Goal: Task Accomplishment & Management: Manage account settings

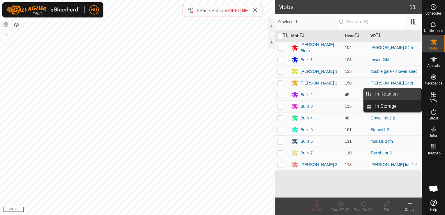
click at [389, 92] on link "In Rotation" at bounding box center [396, 94] width 50 height 12
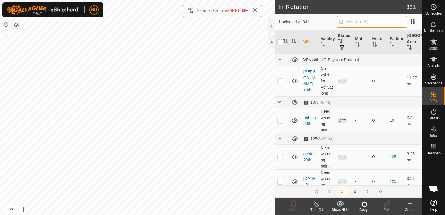
click at [360, 22] on input "text" at bounding box center [371, 22] width 70 height 12
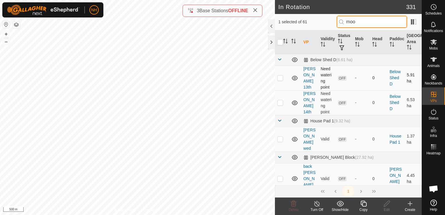
type input "moo"
click at [279, 77] on p-checkbox at bounding box center [280, 77] width 6 height 5
checkbox input "true"
click at [280, 103] on p-checkbox at bounding box center [280, 102] width 6 height 5
checkbox input "true"
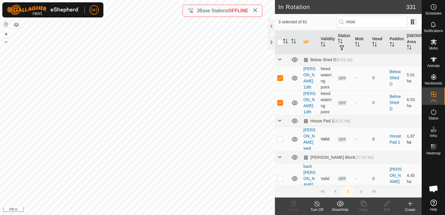
click at [278, 136] on p-checkbox at bounding box center [280, 138] width 6 height 5
checkbox input "true"
click at [279, 176] on p-checkbox at bounding box center [280, 178] width 6 height 5
checkbox input "true"
click at [279, 207] on p-checkbox at bounding box center [280, 209] width 6 height 5
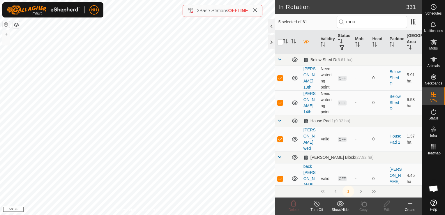
checkbox input "true"
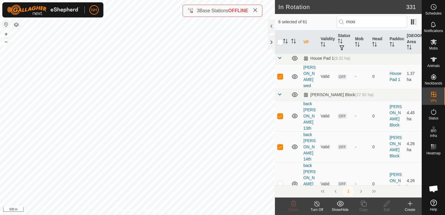
scroll to position [87, 0]
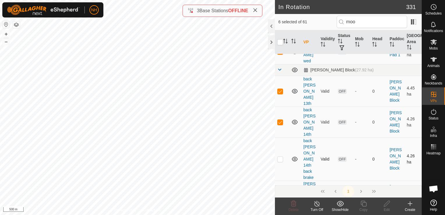
click at [279, 157] on p-checkbox at bounding box center [280, 159] width 6 height 5
checkbox input "true"
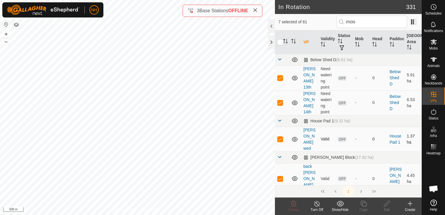
scroll to position [116, 0]
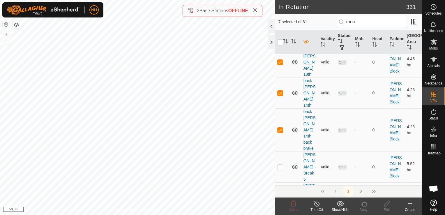
click at [279, 164] on p-checkbox at bounding box center [280, 166] width 6 height 5
checkbox input "true"
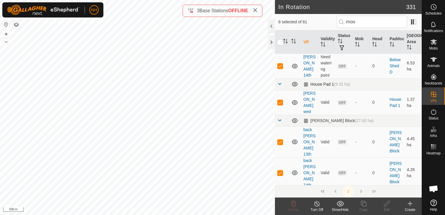
scroll to position [175, 0]
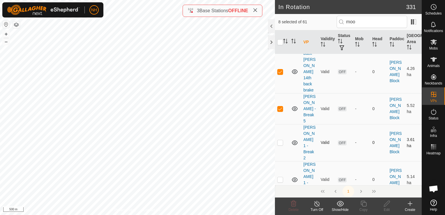
click at [280, 140] on p-checkbox at bounding box center [280, 142] width 6 height 5
checkbox input "true"
click at [280, 177] on p-checkbox at bounding box center [280, 179] width 6 height 5
checkbox input "true"
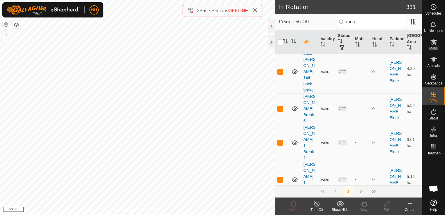
checkbox input "true"
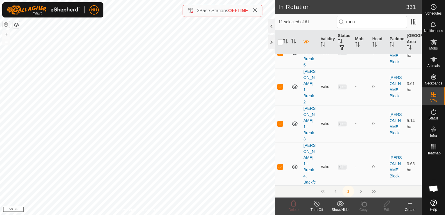
scroll to position [262, 0]
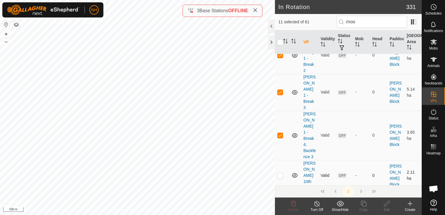
click at [279, 173] on p-checkbox at bounding box center [280, 175] width 6 height 5
checkbox input "true"
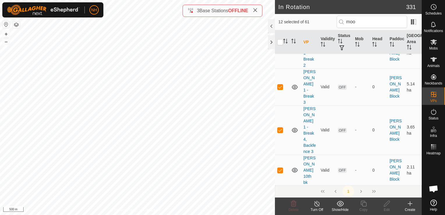
scroll to position [291, 0]
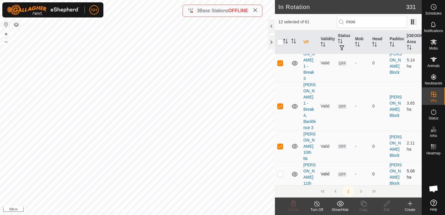
click at [280, 171] on p-checkbox at bounding box center [280, 173] width 6 height 5
checkbox input "true"
click at [279, 196] on p-checkbox at bounding box center [280, 198] width 6 height 5
checkbox input "true"
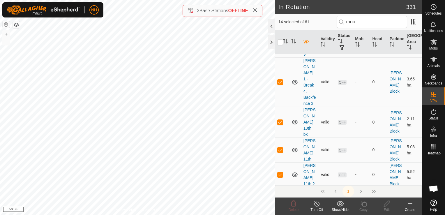
scroll to position [320, 0]
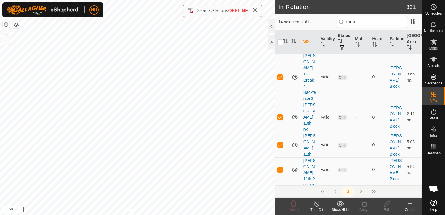
click at [278, 195] on p-checkbox at bounding box center [280, 197] width 6 height 5
checkbox input "true"
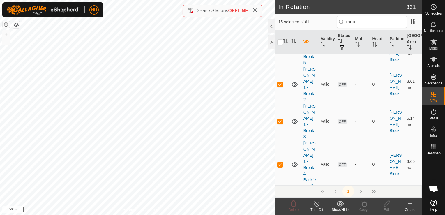
scroll to position [407, 0]
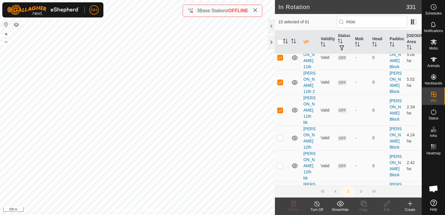
checkbox input "true"
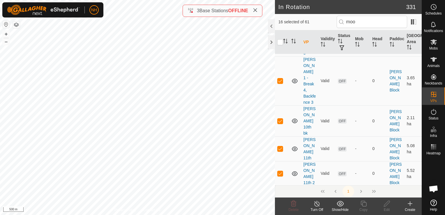
scroll to position [349, 0]
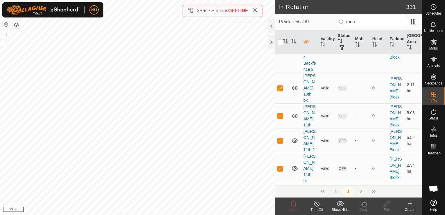
click at [279, 193] on p-checkbox at bounding box center [280, 195] width 6 height 5
checkbox input "true"
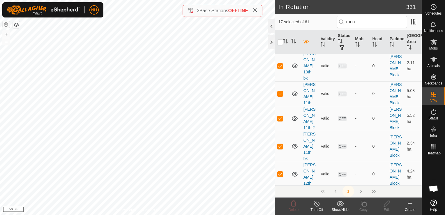
scroll to position [378, 0]
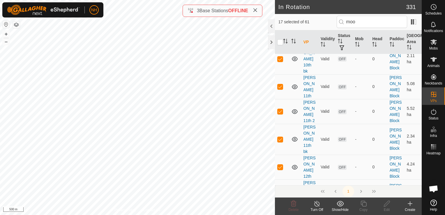
click at [279, 192] on p-checkbox at bounding box center [280, 194] width 6 height 5
checkbox input "true"
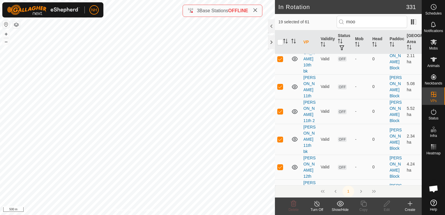
checkbox input "true"
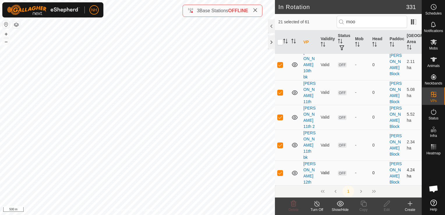
scroll to position [0, 0]
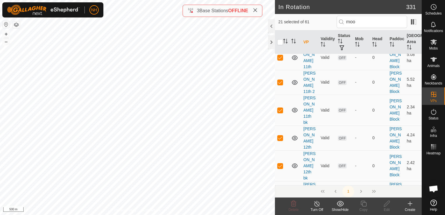
checkbox input "true"
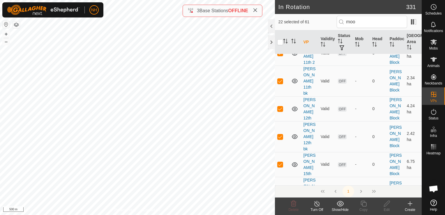
checkbox input "true"
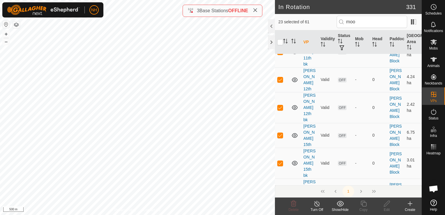
checkbox input "true"
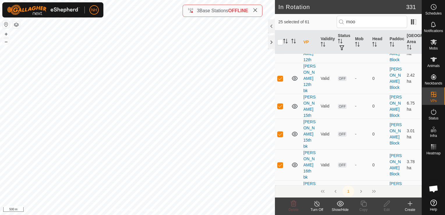
checkbox input "true"
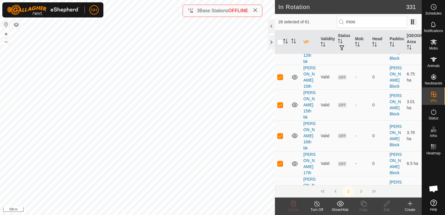
checkbox input "true"
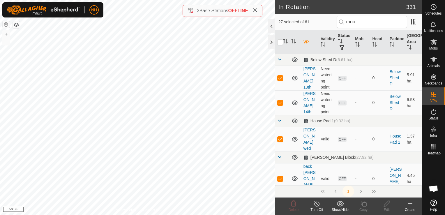
checkbox input "false"
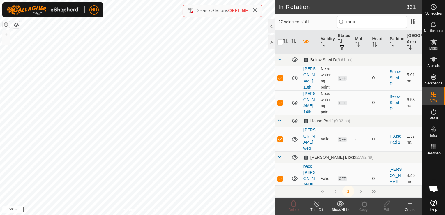
checkbox input "false"
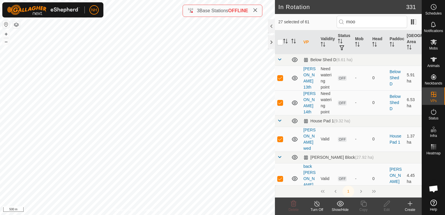
checkbox input "false"
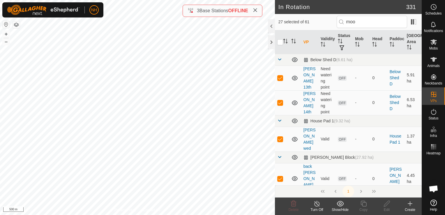
checkbox input "false"
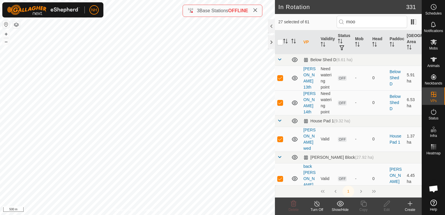
checkbox input "false"
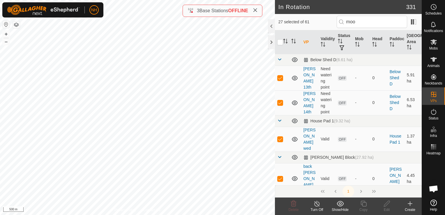
checkbox input "false"
click at [279, 77] on p-checkbox at bounding box center [280, 77] width 6 height 5
checkbox input "true"
click at [279, 103] on p-checkbox at bounding box center [280, 102] width 6 height 5
checkbox input "true"
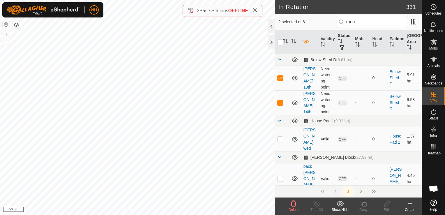
click at [278, 136] on p-checkbox at bounding box center [280, 138] width 6 height 5
checkbox input "true"
click at [279, 176] on p-checkbox at bounding box center [280, 178] width 6 height 5
checkbox input "true"
click at [278, 207] on p-checkbox at bounding box center [280, 209] width 6 height 5
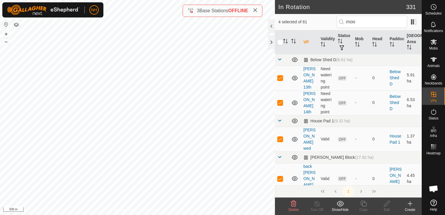
checkbox input "true"
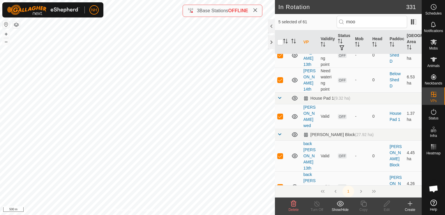
scroll to position [58, 0]
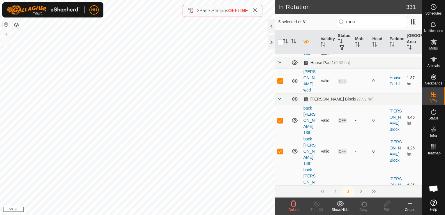
click at [280, 186] on p-checkbox at bounding box center [280, 188] width 6 height 5
checkbox input "true"
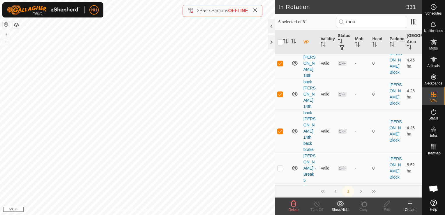
scroll to position [116, 0]
click at [279, 164] on p-checkbox at bounding box center [280, 166] width 6 height 5
checkbox input "true"
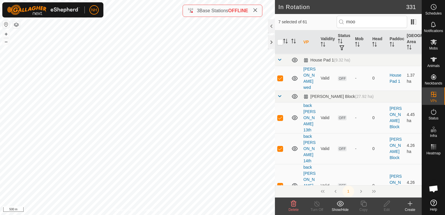
scroll to position [87, 0]
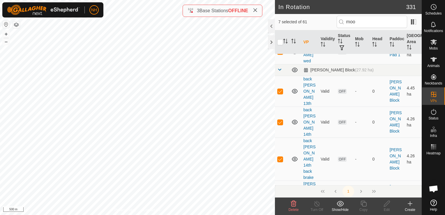
checkbox input "true"
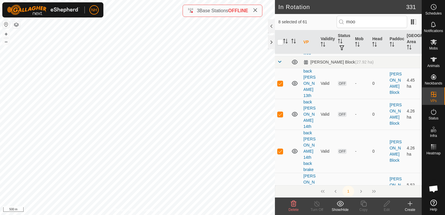
scroll to position [145, 0]
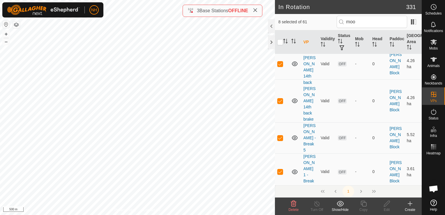
click at [280, 206] on p-checkbox at bounding box center [280, 208] width 6 height 5
checkbox input "true"
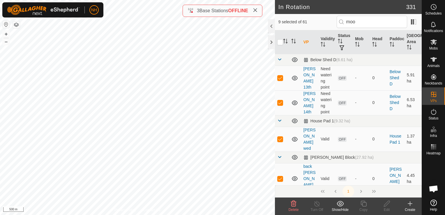
click at [293, 203] on icon at bounding box center [293, 203] width 7 height 7
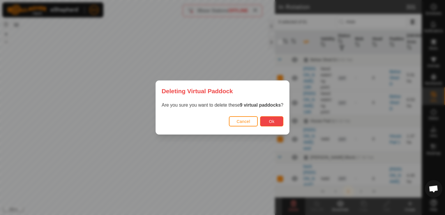
click at [269, 121] on span "Ok" at bounding box center [272, 121] width 6 height 5
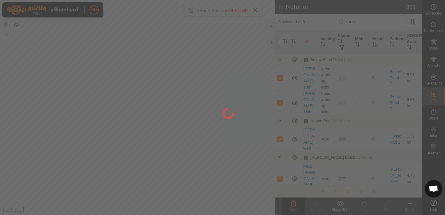
checkbox input "false"
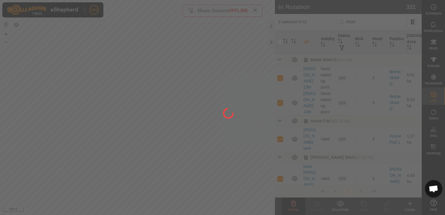
checkbox input "false"
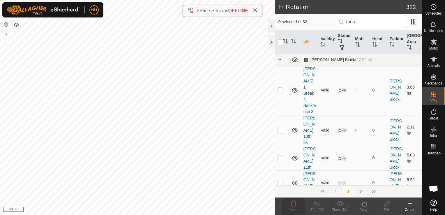
click at [280, 88] on p-checkbox at bounding box center [280, 90] width 6 height 5
checkbox input "true"
click at [279, 128] on p-checkbox at bounding box center [280, 130] width 6 height 5
checkbox input "true"
click at [280, 155] on p-checkbox at bounding box center [280, 157] width 6 height 5
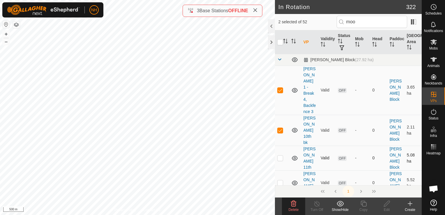
checkbox input "true"
click at [280, 180] on p-checkbox at bounding box center [280, 182] width 6 height 5
checkbox input "true"
click at [279, 208] on p-checkbox at bounding box center [280, 210] width 6 height 5
checkbox input "true"
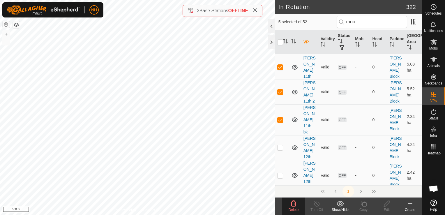
scroll to position [87, 0]
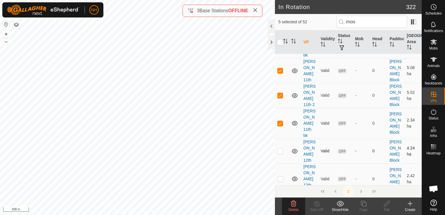
click at [281, 148] on p-checkbox at bounding box center [280, 150] width 6 height 5
checkbox input "true"
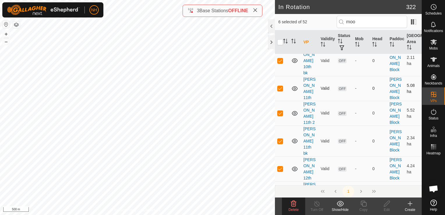
scroll to position [116, 0]
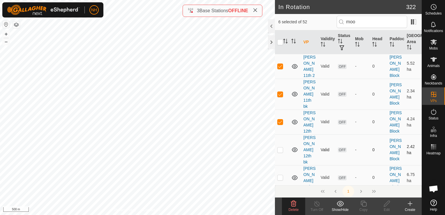
click at [279, 147] on p-checkbox at bounding box center [280, 149] width 6 height 5
checkbox input "true"
click at [280, 175] on p-checkbox at bounding box center [280, 177] width 6 height 5
checkbox input "true"
click at [280, 203] on p-checkbox at bounding box center [280, 205] width 6 height 5
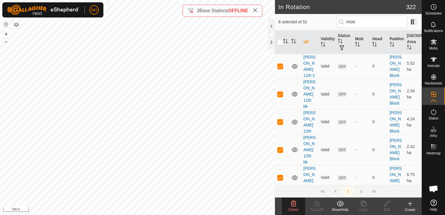
checkbox input "true"
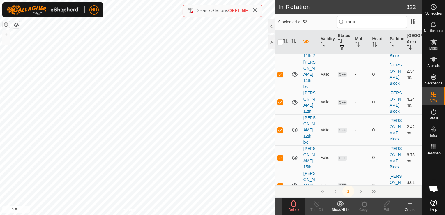
scroll to position [145, 0]
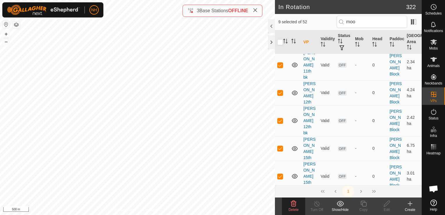
click at [278, 205] on p-checkbox at bounding box center [280, 207] width 6 height 5
checkbox input "true"
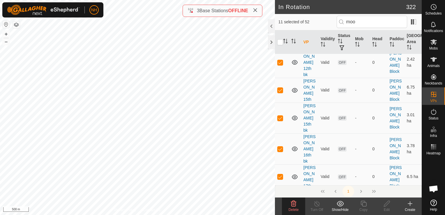
click at [279, 202] on p-checkbox at bounding box center [280, 204] width 6 height 5
checkbox input "true"
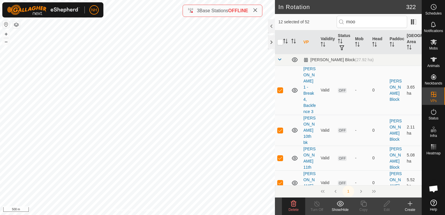
click at [291, 200] on icon at bounding box center [293, 203] width 7 height 7
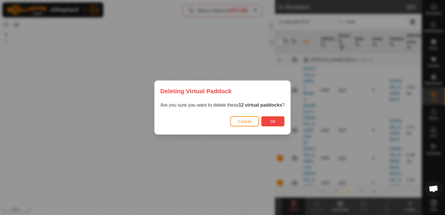
click at [266, 120] on button "Ok" at bounding box center [272, 121] width 23 height 10
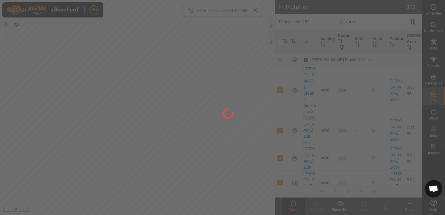
checkbox input "false"
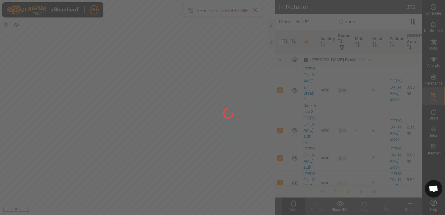
checkbox input "false"
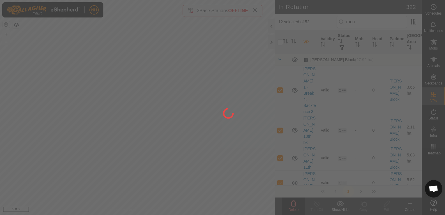
checkbox input "false"
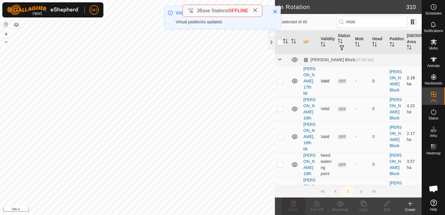
click at [280, 79] on p-checkbox at bounding box center [280, 81] width 6 height 5
checkbox input "true"
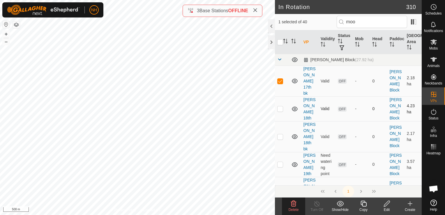
click at [280, 106] on p-checkbox at bounding box center [280, 108] width 6 height 5
checkbox input "true"
click at [280, 134] on p-checkbox at bounding box center [280, 136] width 6 height 5
checkbox input "true"
click at [280, 152] on td at bounding box center [282, 164] width 14 height 25
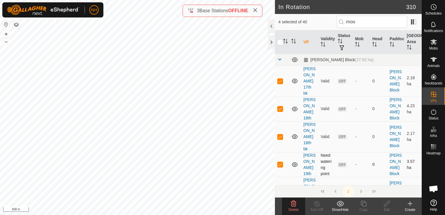
checkbox input "true"
click at [278, 190] on p-checkbox at bounding box center [280, 192] width 6 height 5
checkbox input "true"
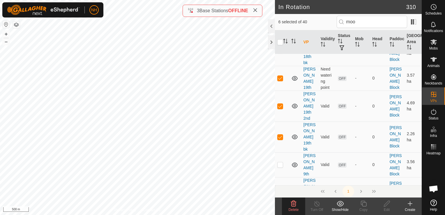
scroll to position [87, 0]
click at [279, 161] on p-checkbox at bounding box center [280, 163] width 6 height 5
checkbox input "true"
click at [280, 189] on p-checkbox at bounding box center [280, 191] width 6 height 5
checkbox input "true"
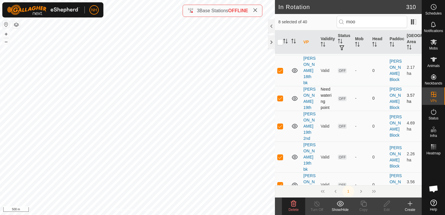
scroll to position [116, 0]
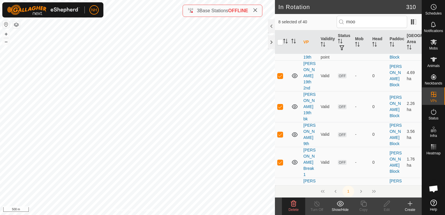
click at [280, 187] on p-checkbox at bounding box center [280, 189] width 6 height 5
checkbox input "true"
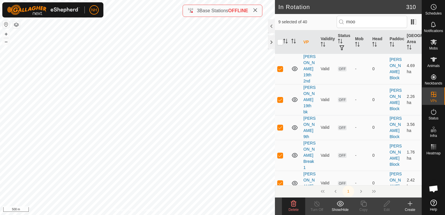
scroll to position [145, 0]
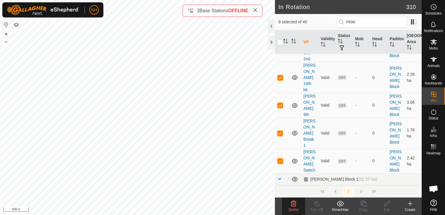
click at [280, 214] on p-checkbox at bounding box center [280, 218] width 6 height 5
checkbox input "true"
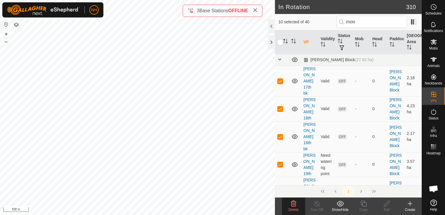
click at [292, 202] on icon at bounding box center [293, 203] width 7 height 7
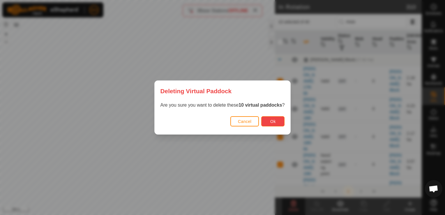
click at [269, 118] on button "Ok" at bounding box center [272, 121] width 23 height 10
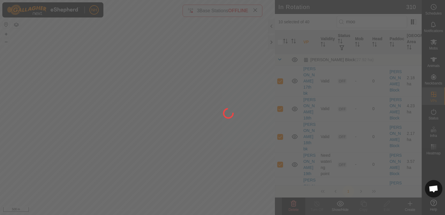
checkbox input "false"
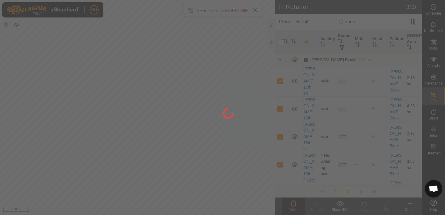
checkbox input "false"
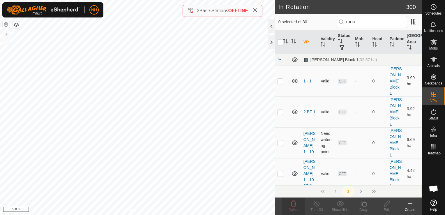
click at [278, 79] on p-checkbox at bounding box center [280, 81] width 6 height 5
checkbox input "true"
click at [278, 109] on p-checkbox at bounding box center [280, 111] width 6 height 5
checkbox input "true"
click at [279, 130] on td at bounding box center [282, 142] width 14 height 31
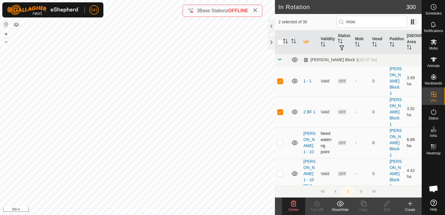
checkbox input "true"
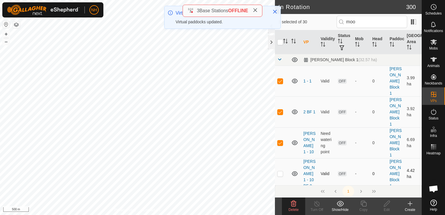
click at [279, 171] on p-checkbox at bounding box center [280, 173] width 6 height 5
checkbox input "true"
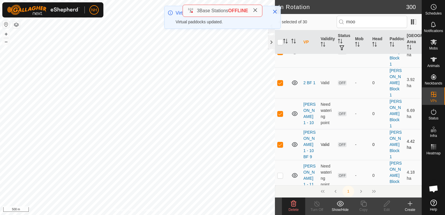
scroll to position [58, 0]
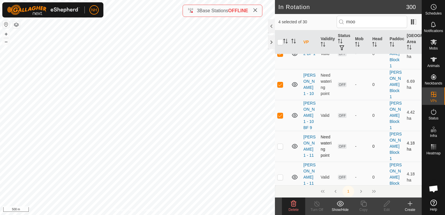
click at [279, 144] on p-checkbox at bounding box center [280, 146] width 6 height 5
checkbox input "true"
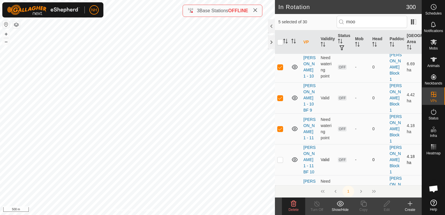
scroll to position [87, 0]
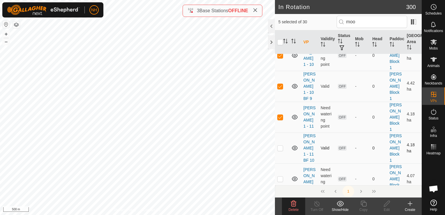
click at [278, 145] on p-checkbox at bounding box center [280, 147] width 6 height 5
checkbox input "true"
click at [280, 163] on td at bounding box center [282, 178] width 14 height 31
checkbox input "true"
click at [279, 207] on p-checkbox at bounding box center [280, 209] width 6 height 5
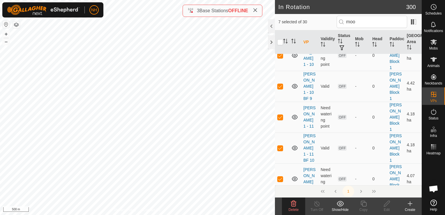
checkbox input "true"
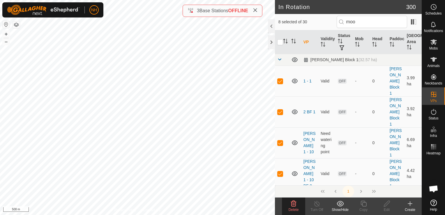
click at [291, 204] on icon at bounding box center [294, 203] width 6 height 6
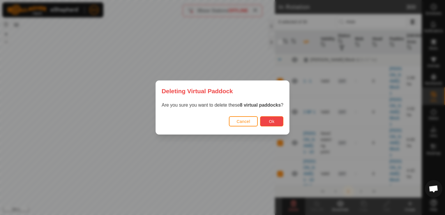
click at [269, 120] on span "Ok" at bounding box center [272, 121] width 6 height 5
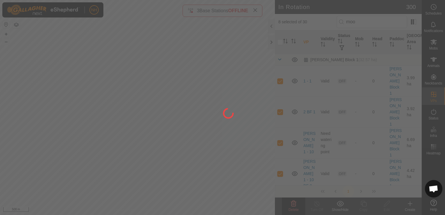
checkbox input "false"
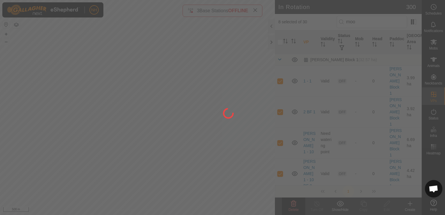
checkbox input "false"
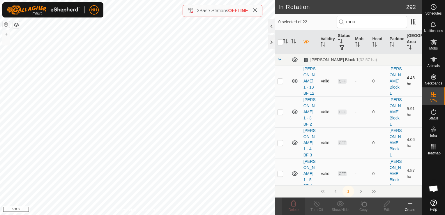
click at [279, 79] on p-checkbox at bounding box center [280, 81] width 6 height 5
checkbox input "true"
click at [281, 109] on p-checkbox at bounding box center [280, 111] width 6 height 5
checkbox input "true"
click at [280, 140] on p-checkbox at bounding box center [280, 142] width 6 height 5
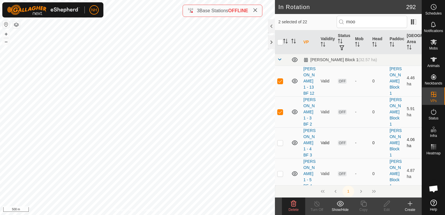
checkbox input "true"
click at [279, 171] on p-checkbox at bounding box center [280, 173] width 6 height 5
checkbox input "true"
click at [278, 202] on p-checkbox at bounding box center [280, 204] width 6 height 5
checkbox input "true"
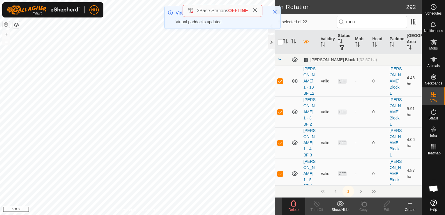
click at [290, 201] on icon at bounding box center [293, 203] width 7 height 7
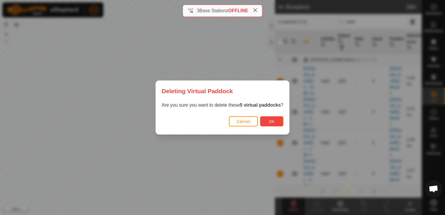
click at [269, 122] on span "Ok" at bounding box center [272, 121] width 6 height 5
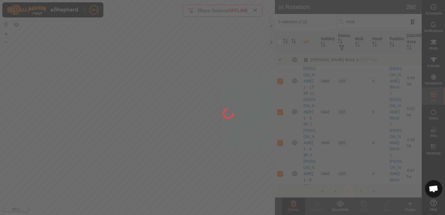
checkbox input "false"
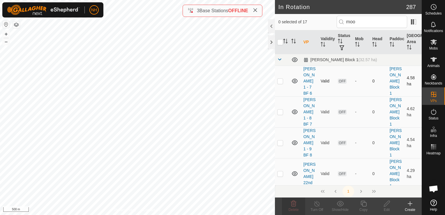
click at [280, 79] on p-checkbox at bounding box center [280, 81] width 6 height 5
checkbox input "true"
click at [280, 109] on p-checkbox at bounding box center [280, 111] width 6 height 5
checkbox input "true"
click at [278, 140] on p-checkbox at bounding box center [280, 142] width 6 height 5
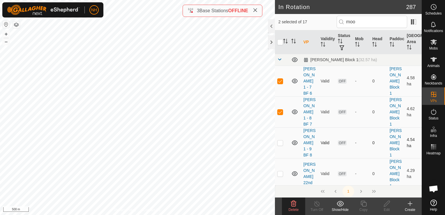
checkbox input "true"
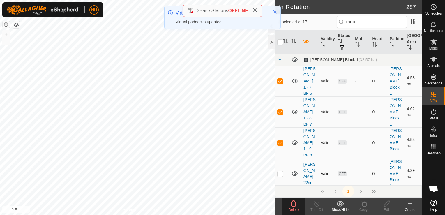
click at [280, 171] on p-checkbox at bounding box center [280, 173] width 6 height 5
checkbox input "true"
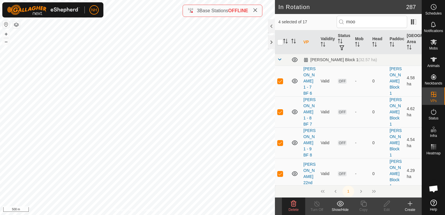
click at [278, 202] on p-checkbox at bounding box center [280, 204] width 6 height 5
checkbox input "true"
click at [290, 203] on icon at bounding box center [293, 203] width 7 height 7
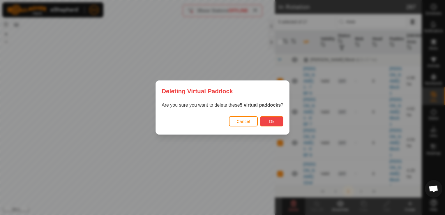
click at [272, 118] on button "Ok" at bounding box center [271, 121] width 23 height 10
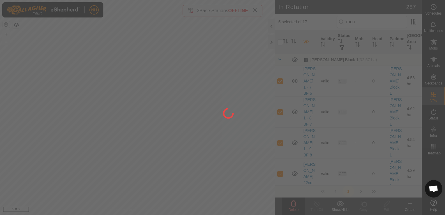
checkbox input "false"
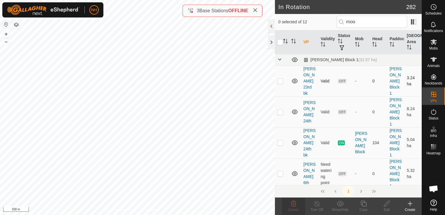
click at [280, 79] on p-checkbox at bounding box center [280, 81] width 6 height 5
checkbox input "true"
click at [279, 171] on p-checkbox at bounding box center [280, 173] width 6 height 5
checkbox input "true"
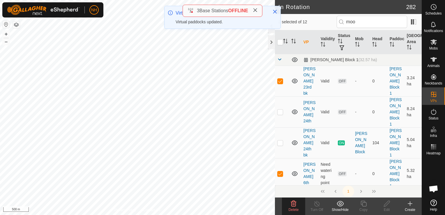
click at [279, 202] on p-checkbox at bounding box center [280, 204] width 6 height 5
checkbox input "true"
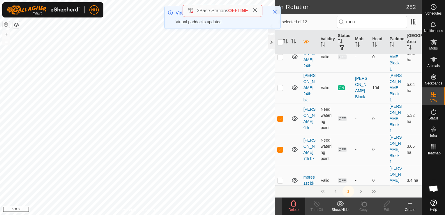
scroll to position [58, 0]
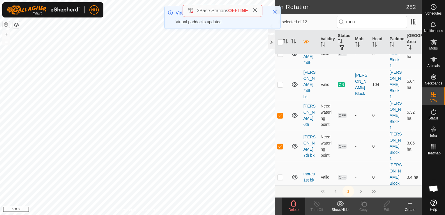
click at [280, 175] on p-checkbox at bounding box center [280, 177] width 6 height 5
checkbox input "true"
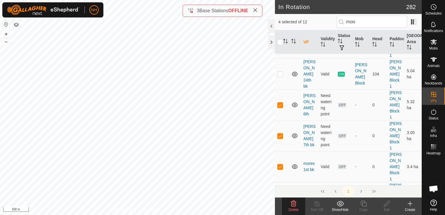
scroll to position [87, 0]
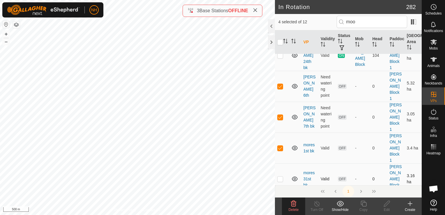
click at [278, 176] on p-checkbox at bounding box center [280, 178] width 6 height 5
checkbox input "true"
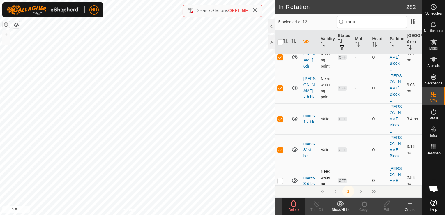
click at [280, 178] on p-checkbox at bounding box center [280, 180] width 6 height 5
checkbox input "true"
click at [281, 209] on p-checkbox at bounding box center [280, 211] width 6 height 5
checkbox input "true"
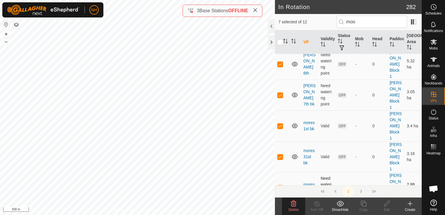
scroll to position [145, 0]
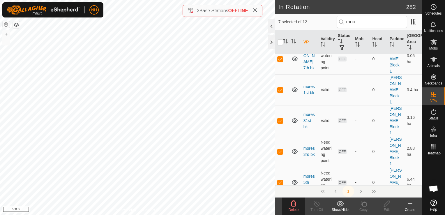
click at [279, 211] on p-checkbox at bounding box center [280, 213] width 6 height 5
checkbox input "true"
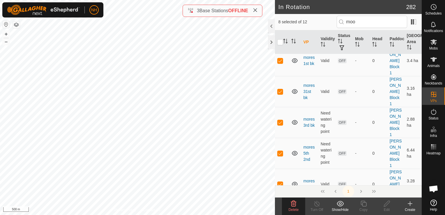
click at [280, 212] on p-checkbox at bounding box center [280, 214] width 6 height 5
checkbox input "true"
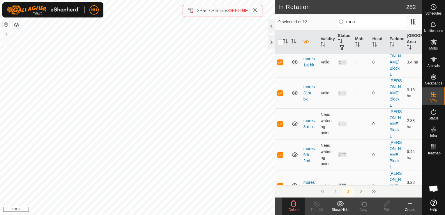
scroll to position [176, 0]
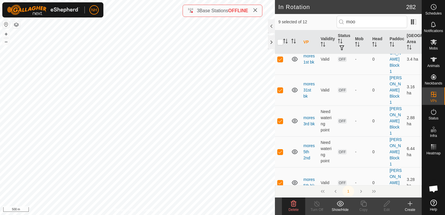
checkbox input "true"
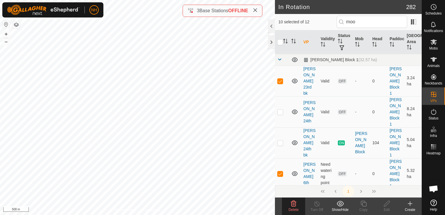
click at [293, 204] on icon at bounding box center [294, 203] width 6 height 6
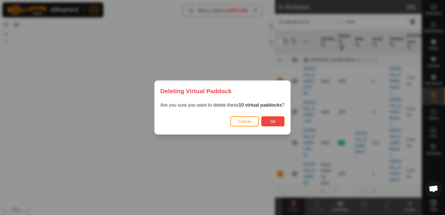
click at [271, 122] on span "Ok" at bounding box center [273, 121] width 6 height 5
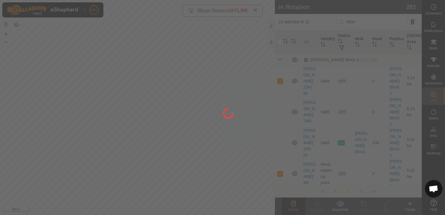
checkbox input "false"
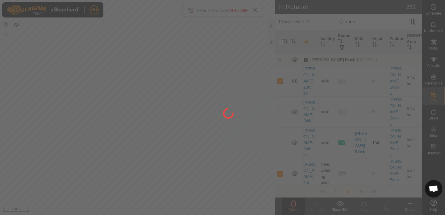
checkbox input "false"
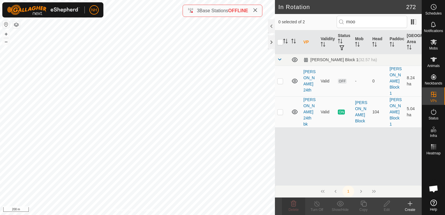
checkbox input "true"
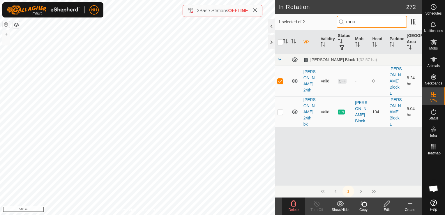
click at [368, 22] on input "moo" at bounding box center [371, 22] width 70 height 12
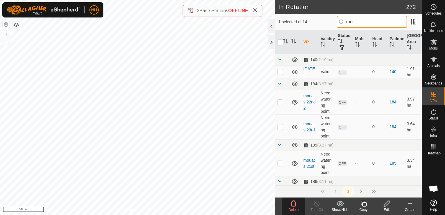
type input "m"
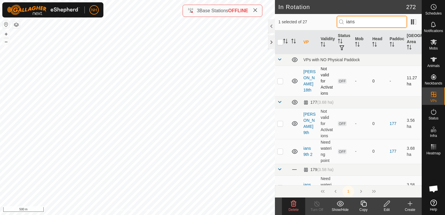
type input "ians"
click at [280, 82] on p-checkbox at bounding box center [280, 81] width 6 height 5
checkbox input "true"
click at [281, 123] on p-checkbox at bounding box center [280, 123] width 6 height 5
checkbox input "true"
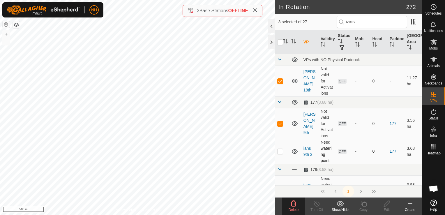
click at [280, 150] on p-checkbox at bounding box center [280, 151] width 6 height 5
checkbox input "true"
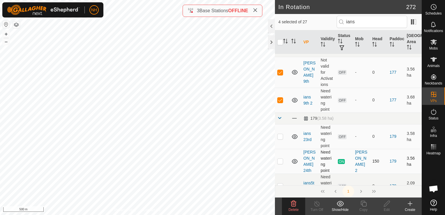
scroll to position [58, 0]
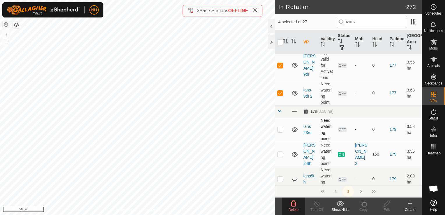
click at [279, 130] on p-checkbox at bounding box center [280, 129] width 6 height 5
checkbox input "true"
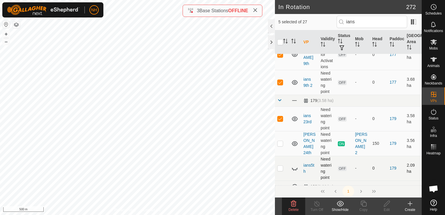
scroll to position [87, 0]
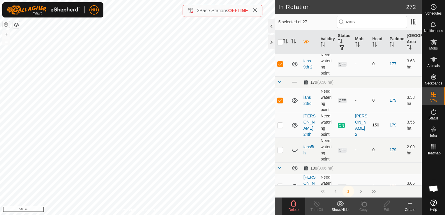
click at [280, 124] on p-checkbox at bounding box center [280, 124] width 6 height 5
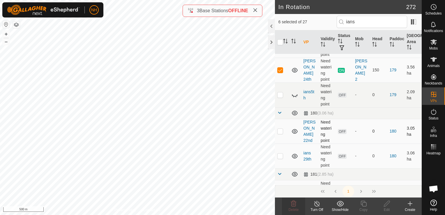
scroll to position [145, 0]
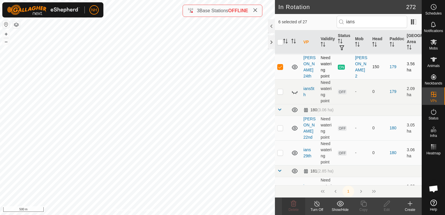
click at [280, 66] on p-checkbox at bounding box center [280, 66] width 6 height 5
checkbox input "false"
click at [279, 90] on p-checkbox at bounding box center [280, 91] width 6 height 5
checkbox input "true"
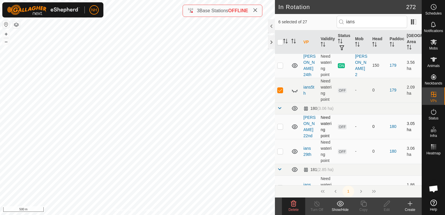
scroll to position [175, 0]
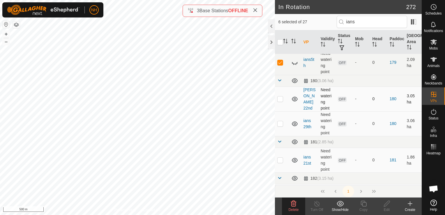
click at [279, 97] on p-checkbox at bounding box center [280, 98] width 6 height 5
checkbox input "true"
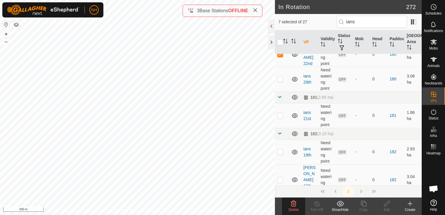
scroll to position [233, 0]
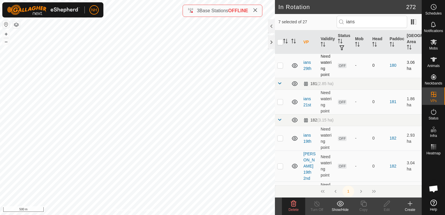
click at [280, 65] on p-checkbox at bounding box center [280, 65] width 6 height 5
checkbox input "true"
click at [280, 99] on p-checkbox at bounding box center [280, 101] width 6 height 5
checkbox input "true"
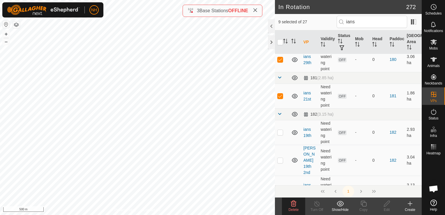
scroll to position [262, 0]
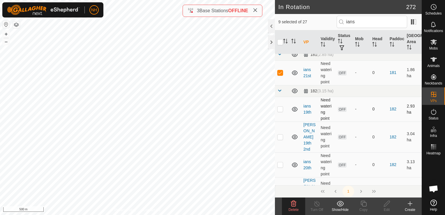
click at [280, 109] on p-checkbox at bounding box center [280, 108] width 6 height 5
checkbox input "true"
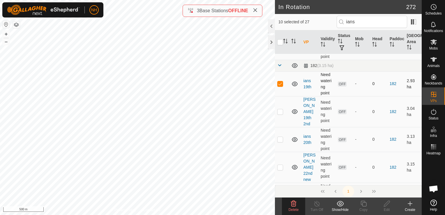
scroll to position [291, 0]
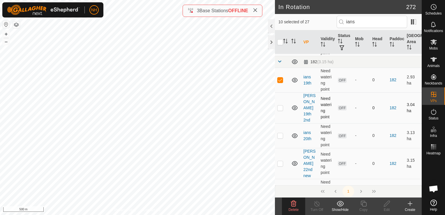
click at [280, 105] on p-checkbox at bounding box center [280, 107] width 6 height 5
checkbox input "true"
click at [281, 133] on p-checkbox at bounding box center [280, 135] width 6 height 5
checkbox input "true"
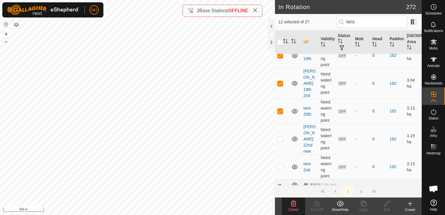
scroll to position [349, 0]
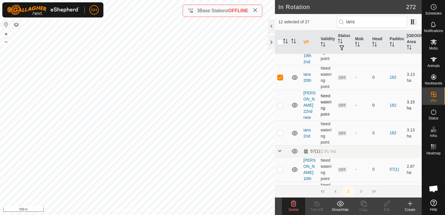
click at [279, 103] on p-checkbox at bounding box center [280, 105] width 6 height 5
checkbox input "true"
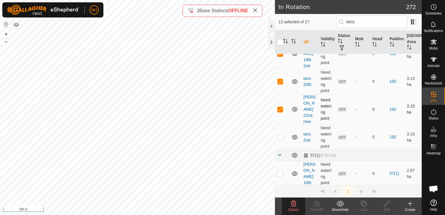
scroll to position [407, 0]
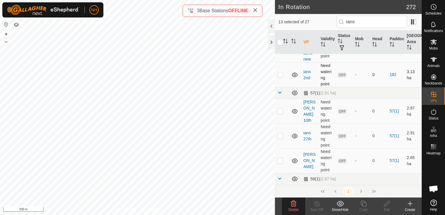
click at [278, 72] on p-checkbox at bounding box center [280, 74] width 6 height 5
checkbox input "true"
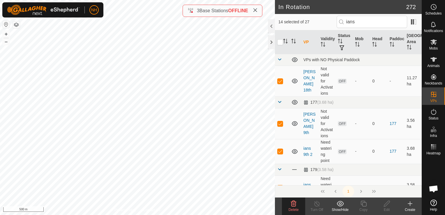
click at [294, 205] on icon at bounding box center [293, 203] width 7 height 7
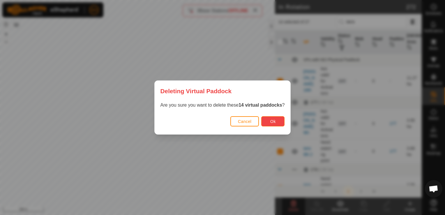
click at [271, 120] on span "Ok" at bounding box center [273, 121] width 6 height 5
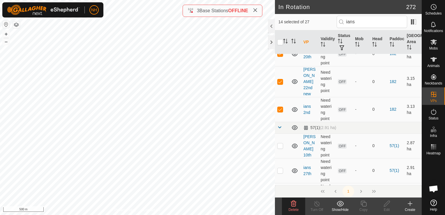
scroll to position [378, 0]
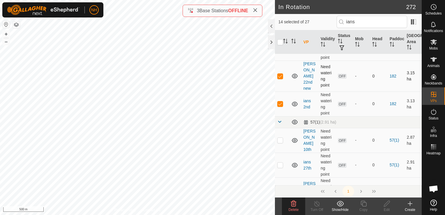
click at [278, 74] on p-checkbox at bounding box center [280, 76] width 6 height 5
checkbox input "false"
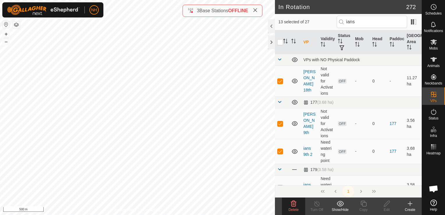
click at [294, 205] on icon at bounding box center [293, 203] width 7 height 7
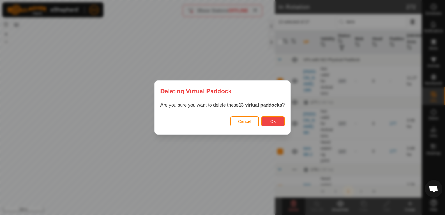
click at [270, 122] on span "Ok" at bounding box center [273, 121] width 6 height 5
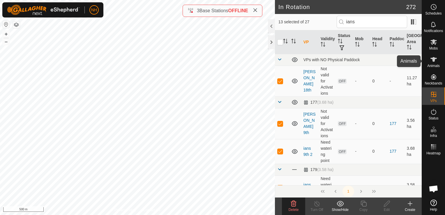
click at [435, 63] on icon at bounding box center [433, 59] width 7 height 7
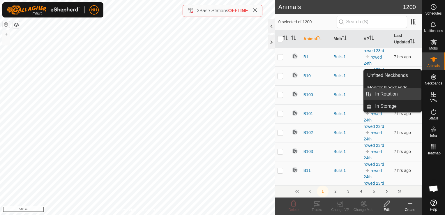
click at [397, 93] on link "In Rotation" at bounding box center [396, 94] width 50 height 12
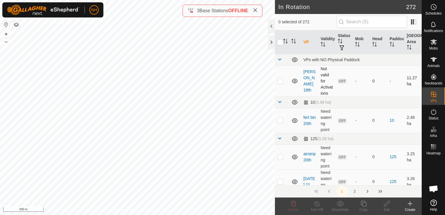
click at [277, 80] on p-checkbox at bounding box center [280, 81] width 6 height 5
checkbox input "true"
click at [278, 119] on p-checkbox at bounding box center [280, 120] width 6 height 5
checkbox input "true"
click at [280, 156] on p-checkbox at bounding box center [280, 156] width 6 height 5
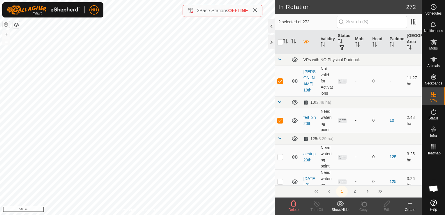
checkbox input "true"
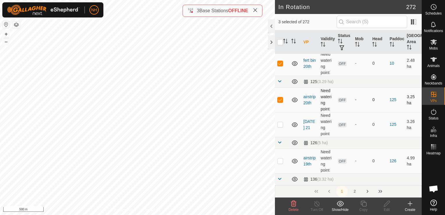
scroll to position [58, 0]
click at [279, 125] on td at bounding box center [282, 123] width 14 height 25
checkbox input "true"
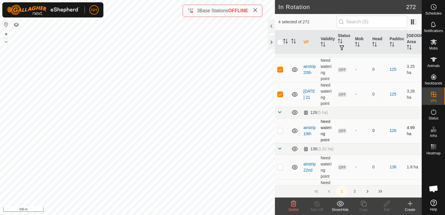
click at [280, 133] on td at bounding box center [282, 130] width 14 height 25
checkbox input "true"
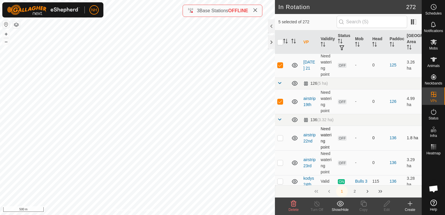
click at [279, 138] on p-checkbox at bounding box center [280, 137] width 6 height 5
checkbox input "true"
click at [293, 203] on icon at bounding box center [293, 203] width 7 height 7
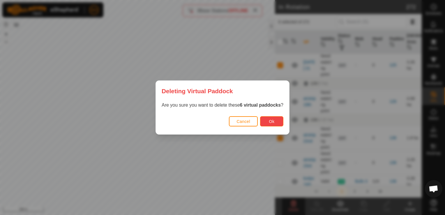
click at [269, 122] on span "Ok" at bounding box center [272, 121] width 6 height 5
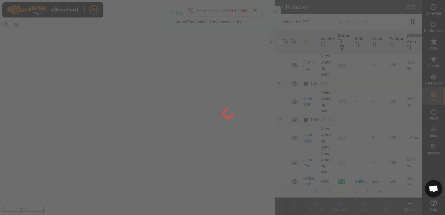
checkbox input "false"
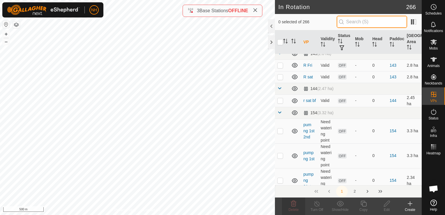
click at [360, 22] on input "text" at bounding box center [371, 22] width 70 height 12
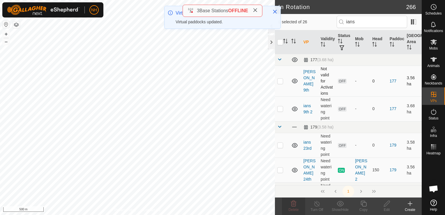
click at [281, 81] on p-checkbox at bounding box center [280, 81] width 6 height 5
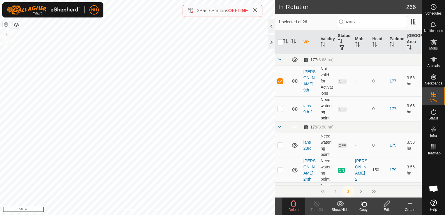
click at [279, 109] on p-checkbox at bounding box center [280, 108] width 6 height 5
click at [278, 143] on p-checkbox at bounding box center [280, 145] width 6 height 5
click at [279, 145] on p-checkbox at bounding box center [280, 145] width 6 height 5
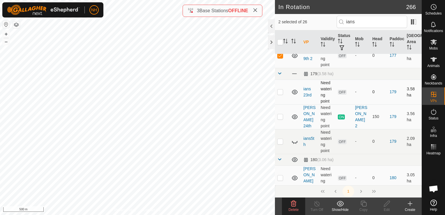
scroll to position [58, 0]
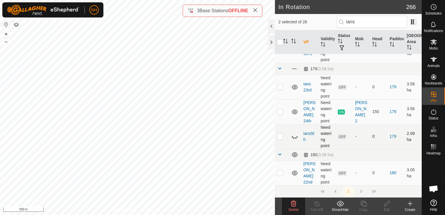
click at [281, 136] on p-checkbox at bounding box center [280, 136] width 6 height 5
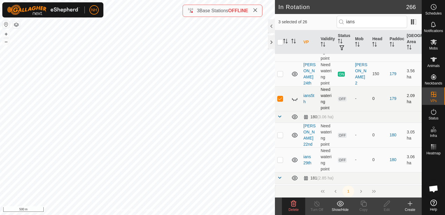
scroll to position [116, 0]
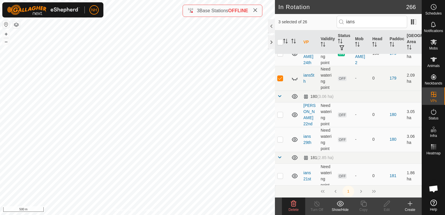
click at [295, 204] on icon at bounding box center [294, 203] width 6 height 6
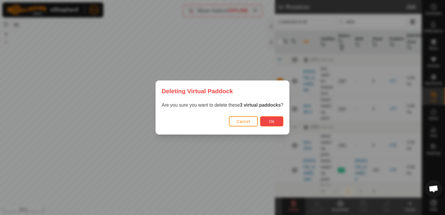
click at [274, 122] on button "Ok" at bounding box center [271, 121] width 23 height 10
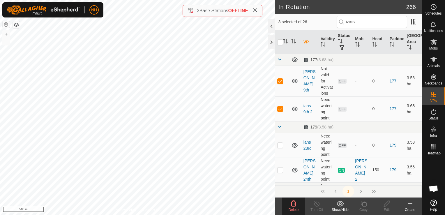
click at [280, 108] on p-checkbox at bounding box center [280, 108] width 6 height 5
click at [292, 207] on icon at bounding box center [293, 203] width 7 height 7
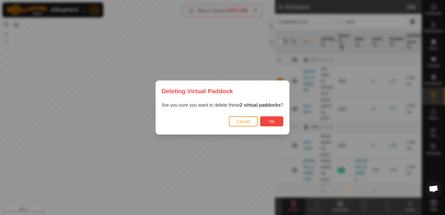
click at [274, 120] on button "Ok" at bounding box center [271, 121] width 23 height 10
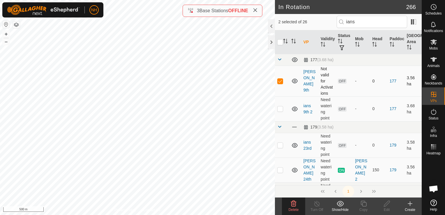
click at [280, 81] on p-checkbox at bounding box center [280, 81] width 6 height 5
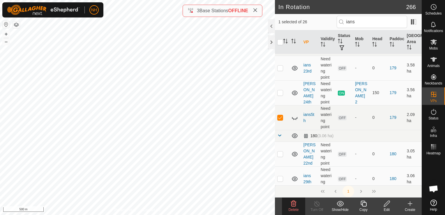
scroll to position [87, 0]
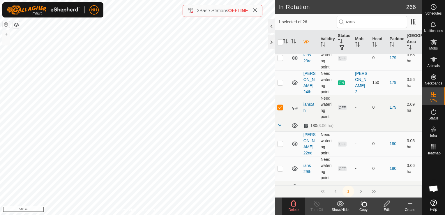
click at [280, 145] on p-checkbox at bounding box center [280, 143] width 6 height 5
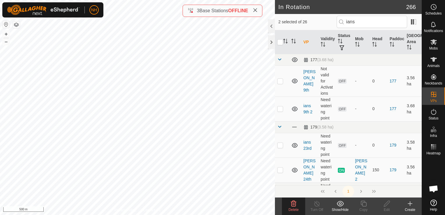
click at [294, 204] on icon at bounding box center [293, 203] width 7 height 7
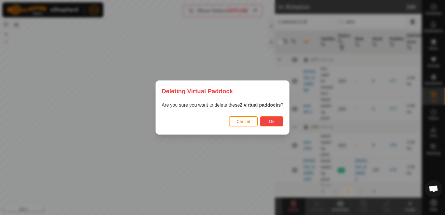
click at [275, 120] on button "Ok" at bounding box center [271, 121] width 23 height 10
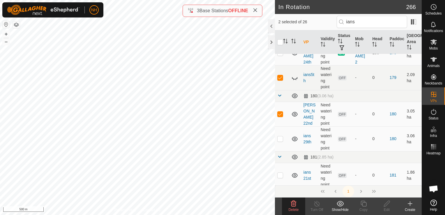
scroll to position [87, 0]
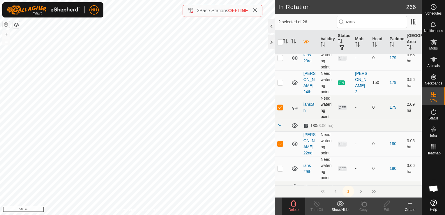
click at [294, 106] on icon at bounding box center [294, 107] width 7 height 7
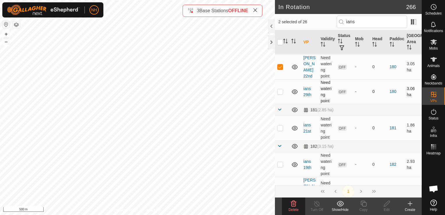
scroll to position [175, 0]
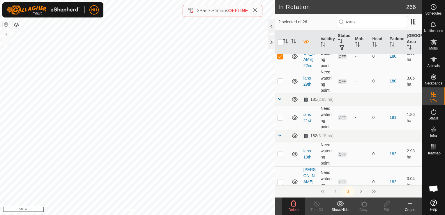
click at [279, 79] on p-checkbox at bounding box center [280, 81] width 6 height 5
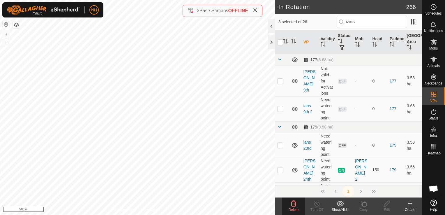
click at [296, 202] on icon at bounding box center [294, 203] width 6 height 6
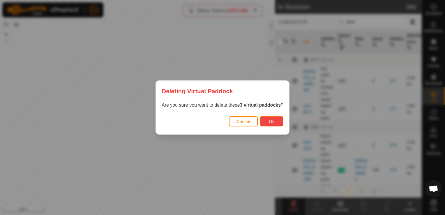
click at [269, 119] on span "Ok" at bounding box center [272, 121] width 6 height 5
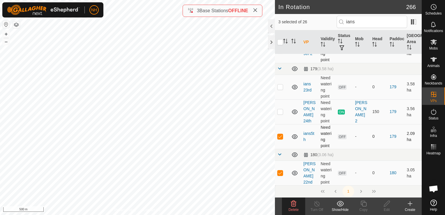
scroll to position [87, 0]
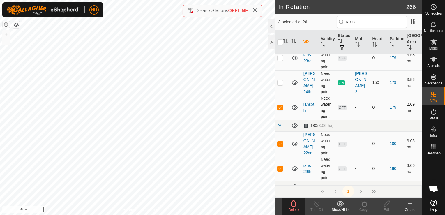
click at [279, 107] on p-checkbox at bounding box center [280, 107] width 6 height 5
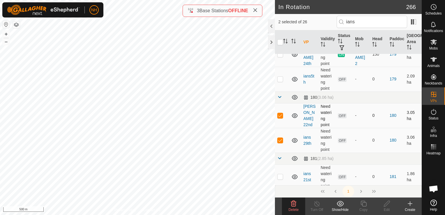
scroll to position [116, 0]
click at [278, 113] on p-checkbox at bounding box center [280, 114] width 6 height 5
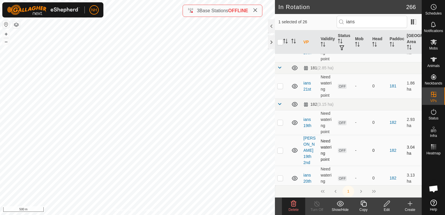
scroll to position [233, 0]
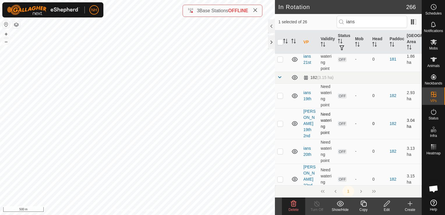
click at [282, 121] on p-checkbox at bounding box center [280, 123] width 6 height 5
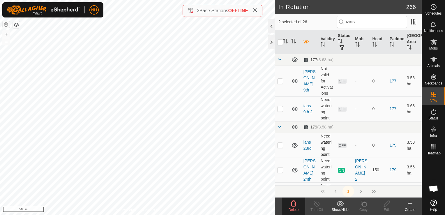
click at [280, 143] on p-checkbox at bounding box center [280, 145] width 6 height 5
click at [280, 168] on p-checkbox at bounding box center [280, 169] width 6 height 5
click at [280, 169] on p-checkbox at bounding box center [280, 169] width 6 height 5
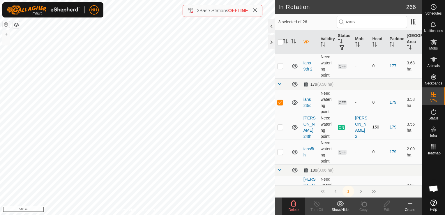
scroll to position [58, 0]
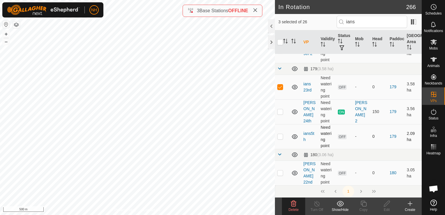
click at [279, 138] on p-checkbox at bounding box center [280, 136] width 6 height 5
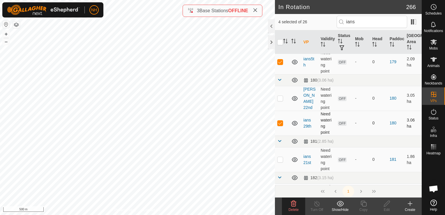
scroll to position [145, 0]
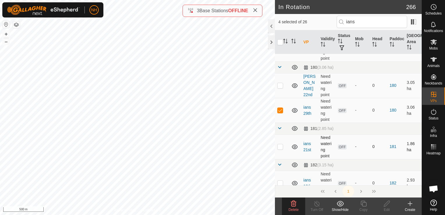
click at [280, 145] on p-checkbox at bounding box center [280, 146] width 6 height 5
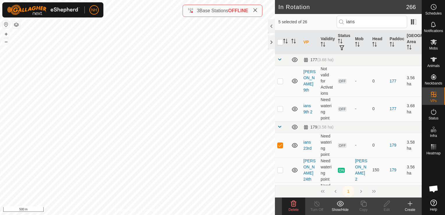
click at [297, 200] on delete-svg-icon at bounding box center [293, 203] width 23 height 7
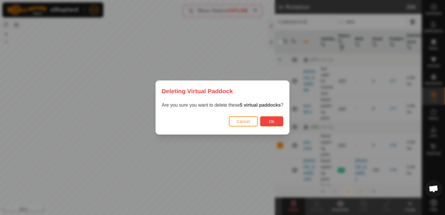
click at [274, 122] on button "Ok" at bounding box center [271, 121] width 23 height 10
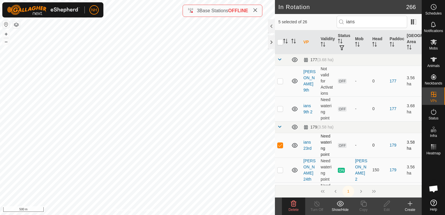
click at [280, 145] on p-checkbox at bounding box center [280, 145] width 6 height 5
click at [294, 207] on div "Delete" at bounding box center [293, 209] width 23 height 5
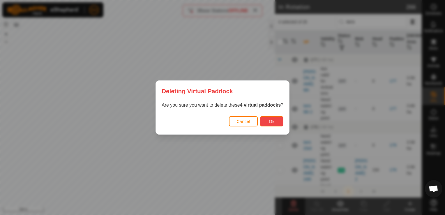
click at [269, 120] on span "Ok" at bounding box center [272, 121] width 6 height 5
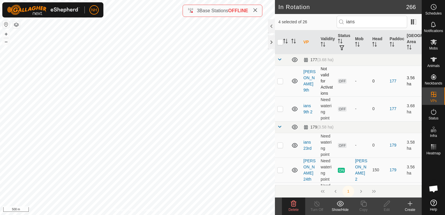
click at [279, 80] on p-checkbox at bounding box center [280, 81] width 6 height 5
click at [292, 206] on icon at bounding box center [294, 203] width 6 height 6
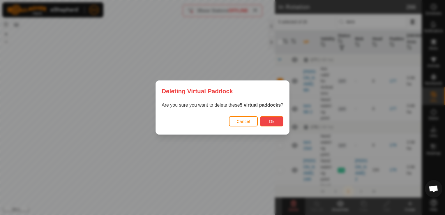
click at [271, 121] on span "Ok" at bounding box center [272, 121] width 6 height 5
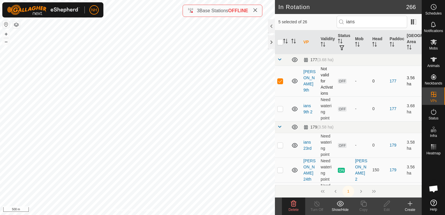
click at [280, 80] on p-checkbox at bounding box center [280, 81] width 6 height 5
click at [277, 109] on p-checkbox at bounding box center [280, 108] width 6 height 5
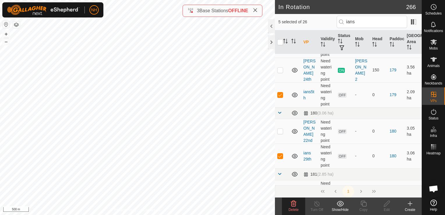
scroll to position [87, 0]
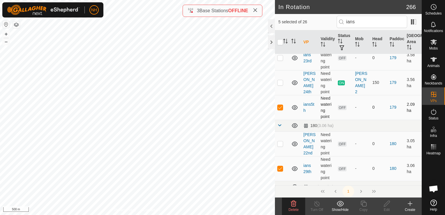
click at [280, 106] on p-checkbox at bounding box center [280, 107] width 6 height 5
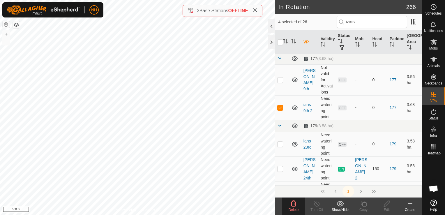
scroll to position [0, 0]
click at [282, 109] on p-checkbox at bounding box center [280, 108] width 6 height 5
click at [291, 201] on icon at bounding box center [293, 203] width 7 height 7
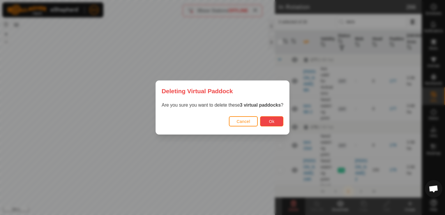
click at [272, 120] on span "Ok" at bounding box center [272, 121] width 6 height 5
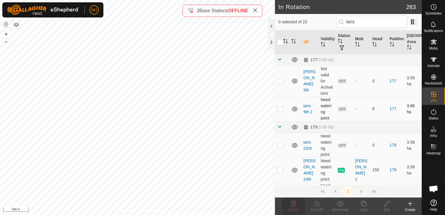
click at [278, 108] on p-checkbox at bounding box center [280, 108] width 6 height 5
click at [291, 203] on icon at bounding box center [294, 203] width 6 height 6
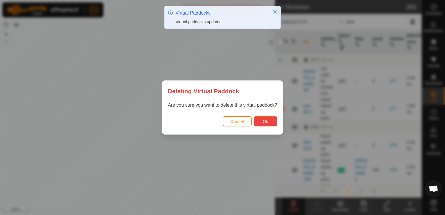
click at [263, 120] on span "Ok" at bounding box center [265, 121] width 6 height 5
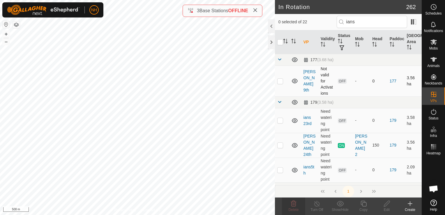
click at [280, 80] on p-checkbox at bounding box center [280, 81] width 6 height 5
click at [289, 202] on delete-svg-icon at bounding box center [293, 203] width 23 height 7
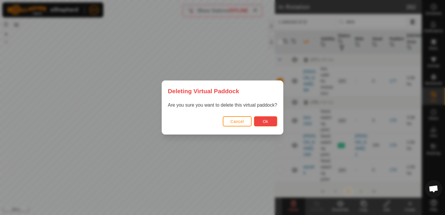
click at [258, 122] on button "Ok" at bounding box center [265, 121] width 23 height 10
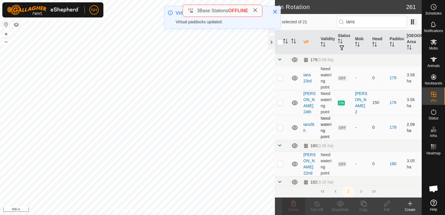
click at [279, 126] on p-checkbox at bounding box center [280, 127] width 6 height 5
click at [293, 206] on icon at bounding box center [294, 203] width 6 height 6
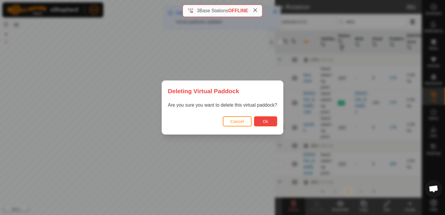
click at [262, 119] on span "Ok" at bounding box center [265, 121] width 6 height 5
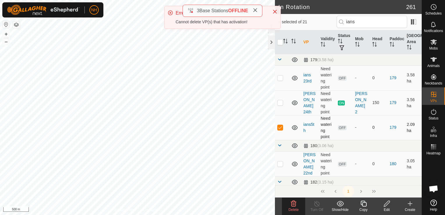
click at [280, 126] on p-checkbox at bounding box center [280, 127] width 6 height 5
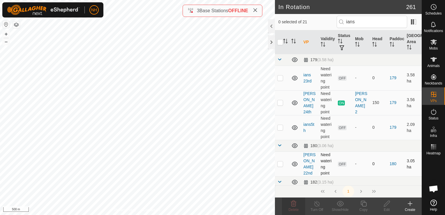
click at [280, 164] on p-checkbox at bounding box center [280, 163] width 6 height 5
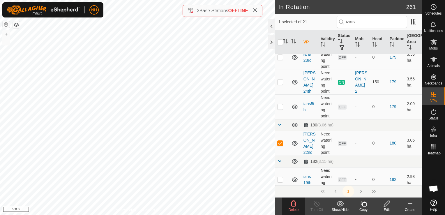
scroll to position [29, 0]
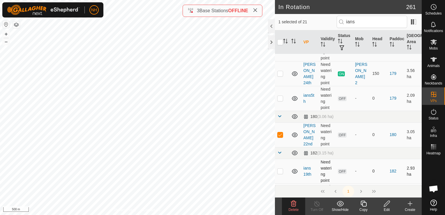
click at [280, 171] on p-checkbox at bounding box center [280, 170] width 6 height 5
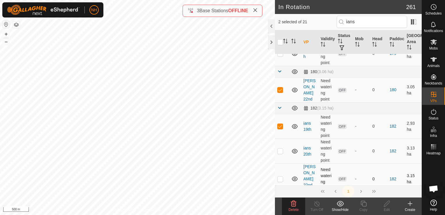
scroll to position [87, 0]
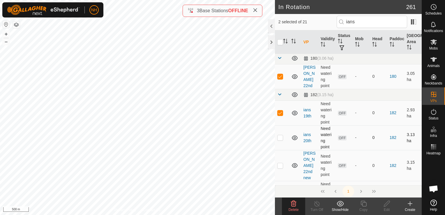
click at [279, 137] on p-checkbox at bounding box center [280, 137] width 6 height 5
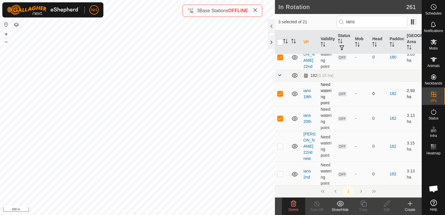
scroll to position [116, 0]
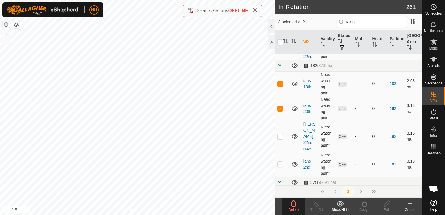
click at [278, 134] on p-checkbox at bounding box center [280, 136] width 6 height 5
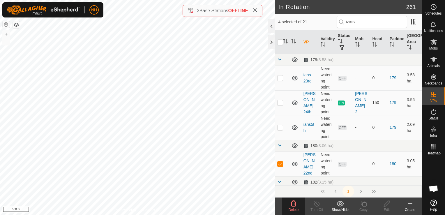
click at [295, 202] on icon at bounding box center [294, 203] width 6 height 6
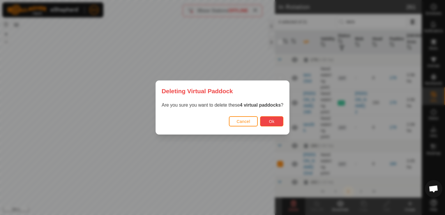
click at [265, 124] on button "Ok" at bounding box center [271, 121] width 23 height 10
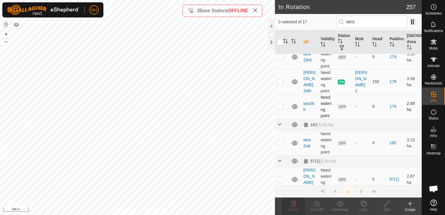
scroll to position [29, 0]
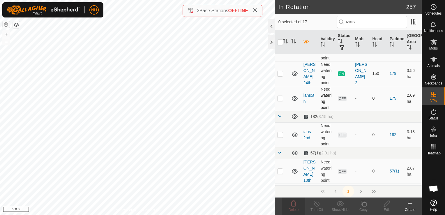
click at [279, 98] on p-checkbox at bounding box center [280, 98] width 6 height 5
click at [279, 134] on p-checkbox at bounding box center [280, 134] width 6 height 5
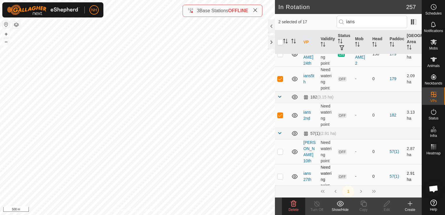
scroll to position [58, 0]
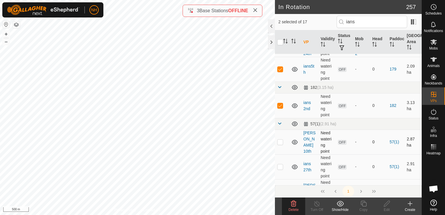
click at [280, 140] on p-checkbox at bounding box center [280, 141] width 6 height 5
click at [280, 165] on p-checkbox at bounding box center [280, 166] width 6 height 5
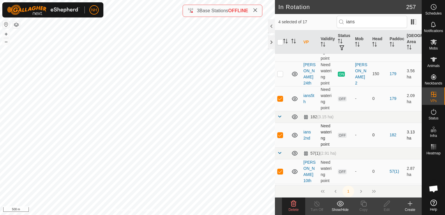
scroll to position [29, 0]
click at [293, 204] on icon at bounding box center [294, 203] width 6 height 6
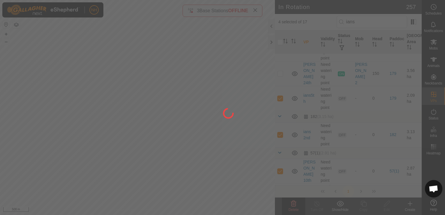
scroll to position [0, 0]
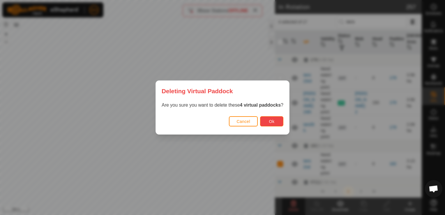
click at [269, 122] on span "Ok" at bounding box center [272, 121] width 6 height 5
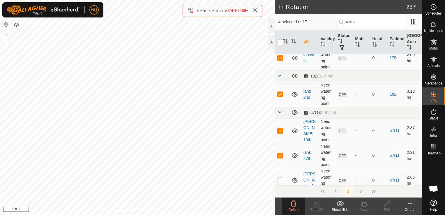
scroll to position [87, 0]
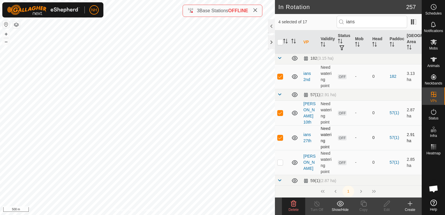
click at [280, 137] on p-checkbox at bounding box center [280, 137] width 6 height 5
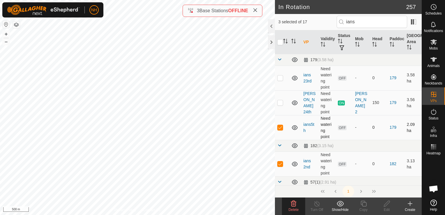
click at [279, 126] on p-checkbox at bounding box center [280, 127] width 6 height 5
click at [294, 211] on span "Delete" at bounding box center [293, 209] width 10 height 4
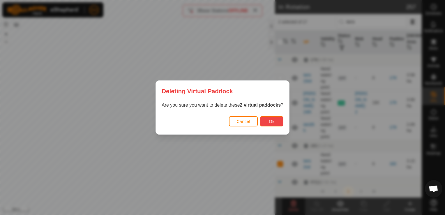
click at [271, 121] on span "Ok" at bounding box center [272, 121] width 6 height 5
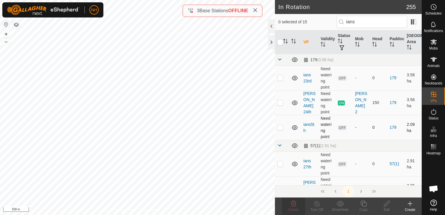
click at [281, 126] on p-checkbox at bounding box center [280, 127] width 6 height 5
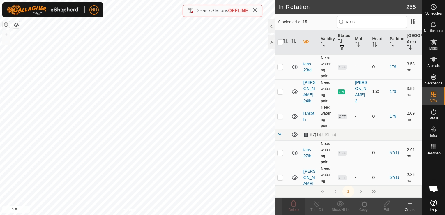
scroll to position [29, 0]
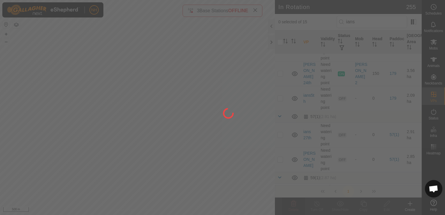
click at [280, 136] on div at bounding box center [222, 107] width 445 height 215
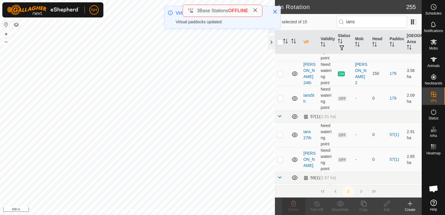
scroll to position [0, 0]
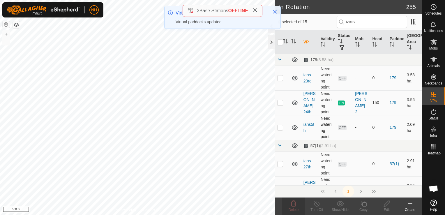
click at [279, 127] on p-checkbox at bounding box center [280, 127] width 6 height 5
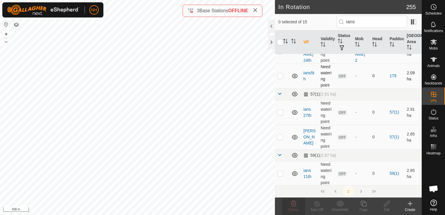
scroll to position [58, 0]
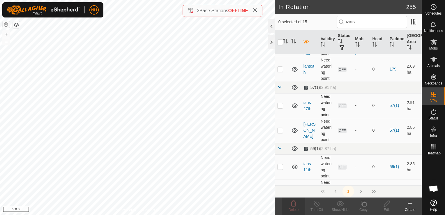
click at [280, 106] on p-checkbox at bounding box center [280, 105] width 6 height 5
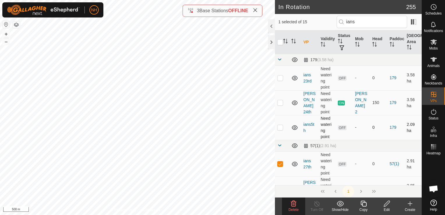
scroll to position [29, 0]
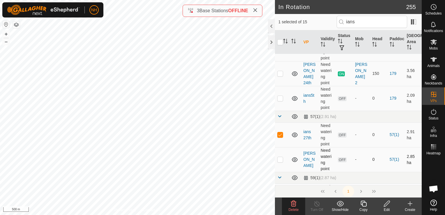
click at [278, 158] on p-checkbox at bounding box center [280, 159] width 6 height 5
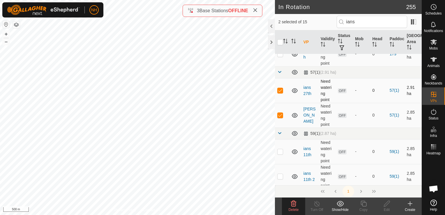
scroll to position [87, 0]
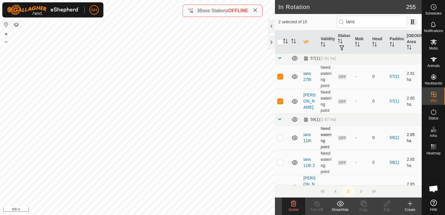
click at [278, 137] on p-checkbox at bounding box center [280, 137] width 6 height 5
click at [280, 162] on p-checkbox at bounding box center [280, 162] width 6 height 5
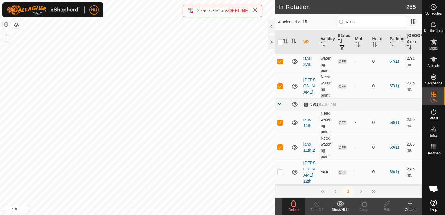
scroll to position [116, 0]
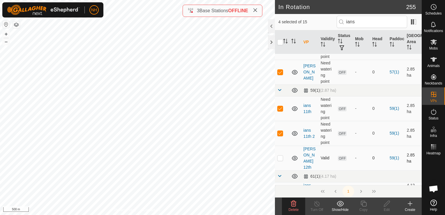
click at [278, 155] on p-checkbox at bounding box center [280, 157] width 6 height 5
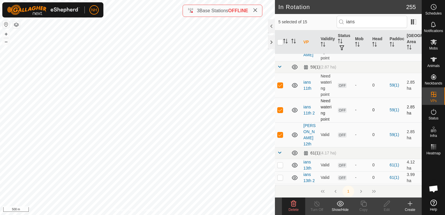
scroll to position [175, 0]
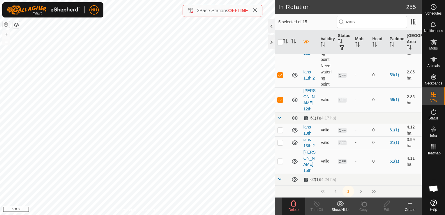
click at [280, 127] on p-checkbox at bounding box center [280, 129] width 6 height 5
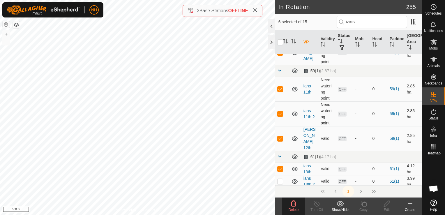
scroll to position [204, 0]
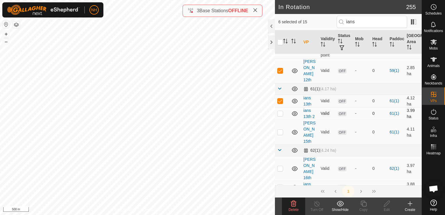
click at [280, 111] on p-checkbox at bounding box center [280, 113] width 6 height 5
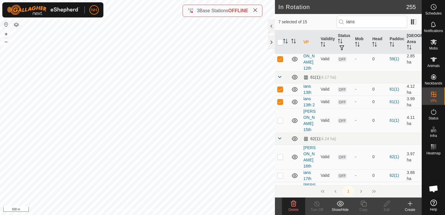
scroll to position [216, 0]
click at [279, 117] on p-checkbox at bounding box center [280, 119] width 6 height 5
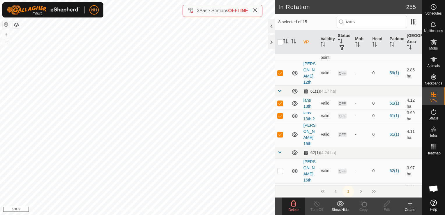
scroll to position [204, 0]
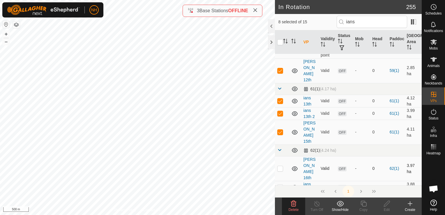
click at [280, 166] on p-checkbox at bounding box center [280, 168] width 6 height 5
click at [279, 184] on p-checkbox at bounding box center [280, 186] width 6 height 5
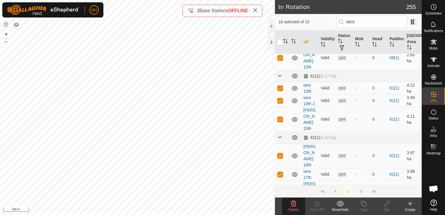
click at [280, 190] on p-checkbox at bounding box center [280, 192] width 6 height 5
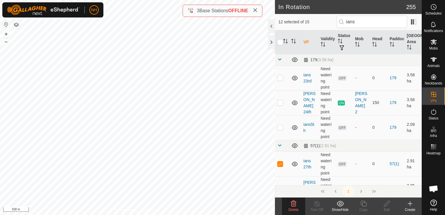
click at [294, 206] on icon at bounding box center [294, 203] width 6 height 6
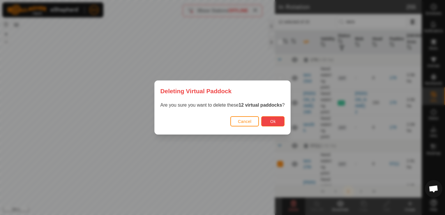
click at [267, 122] on button "Ok" at bounding box center [272, 121] width 23 height 10
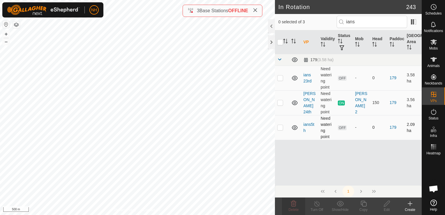
click at [277, 127] on p-checkbox at bounding box center [280, 127] width 6 height 5
click at [366, 21] on input "ians" at bounding box center [371, 22] width 70 height 12
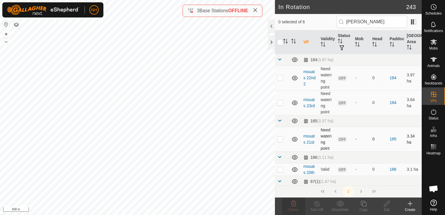
click at [280, 139] on p-checkbox at bounding box center [280, 138] width 6 height 5
click at [280, 170] on p-checkbox at bounding box center [280, 169] width 6 height 5
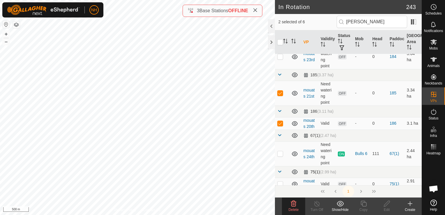
scroll to position [50, 0]
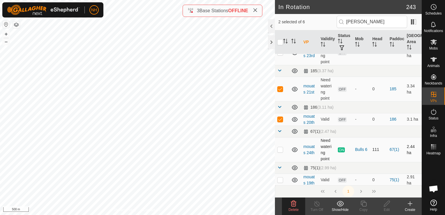
click at [280, 147] on p-checkbox at bounding box center [280, 149] width 6 height 5
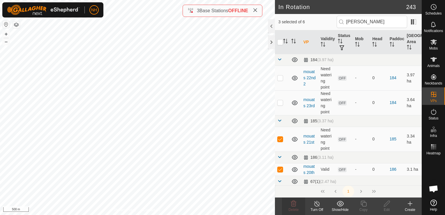
click at [280, 147] on td at bounding box center [282, 139] width 14 height 25
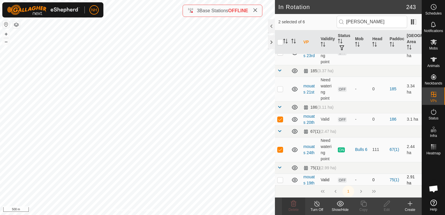
click at [280, 178] on p-checkbox at bounding box center [280, 179] width 6 height 5
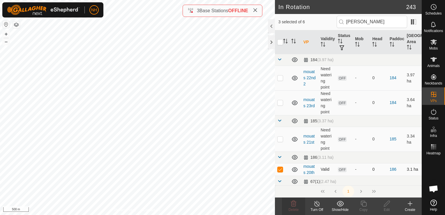
click at [277, 168] on p-checkbox at bounding box center [280, 169] width 6 height 5
click at [278, 168] on p-checkbox at bounding box center [280, 169] width 6 height 5
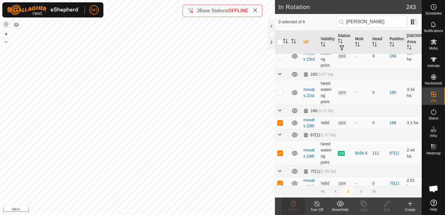
scroll to position [50, 0]
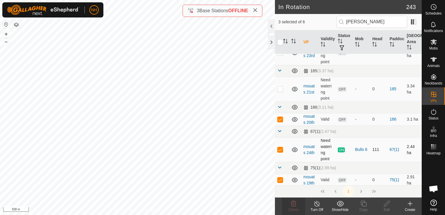
click at [279, 148] on p-checkbox at bounding box center [280, 149] width 6 height 5
click at [279, 89] on p-checkbox at bounding box center [280, 88] width 6 height 5
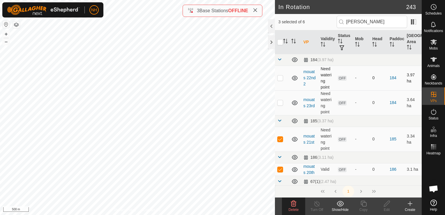
click at [280, 77] on p-checkbox at bounding box center [280, 77] width 6 height 5
click at [292, 205] on icon at bounding box center [293, 203] width 7 height 7
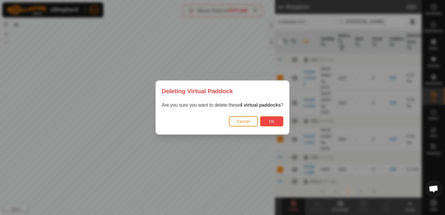
click at [265, 120] on button "Ok" at bounding box center [271, 121] width 23 height 10
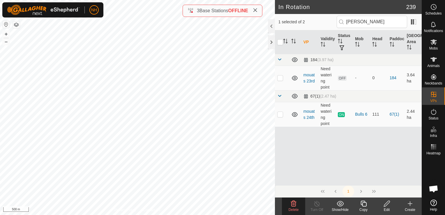
click at [291, 206] on icon at bounding box center [293, 203] width 7 height 7
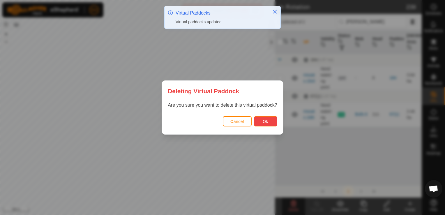
click at [263, 122] on span "Ok" at bounding box center [265, 121] width 6 height 5
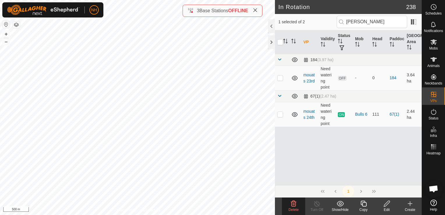
click at [294, 205] on icon at bounding box center [293, 203] width 7 height 7
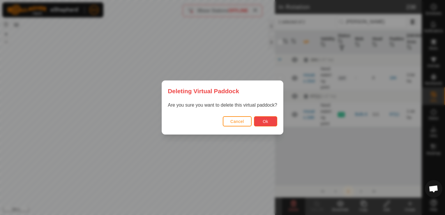
click at [263, 122] on span "Ok" at bounding box center [265, 121] width 6 height 5
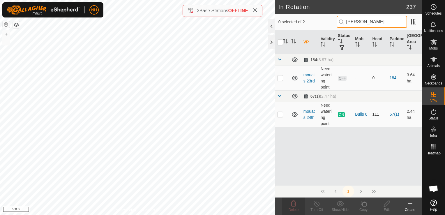
click at [368, 22] on input "[PERSON_NAME]" at bounding box center [371, 22] width 70 height 12
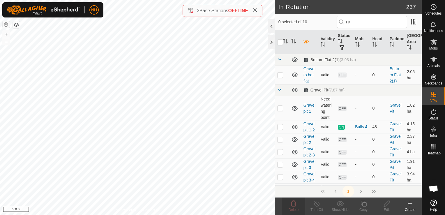
click at [278, 74] on p-checkbox at bounding box center [280, 74] width 6 height 5
click at [279, 107] on p-checkbox at bounding box center [280, 108] width 6 height 5
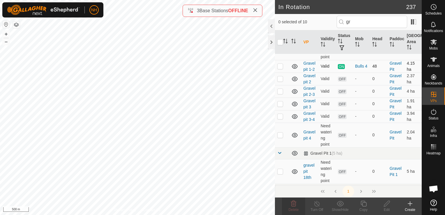
scroll to position [94, 0]
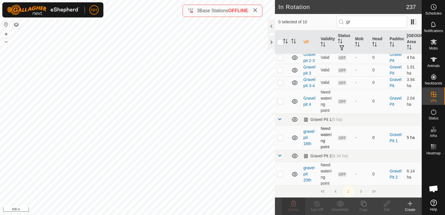
click at [279, 137] on p-checkbox at bounding box center [280, 137] width 6 height 5
click at [280, 173] on p-checkbox at bounding box center [280, 173] width 6 height 5
click at [295, 203] on icon at bounding box center [294, 203] width 6 height 6
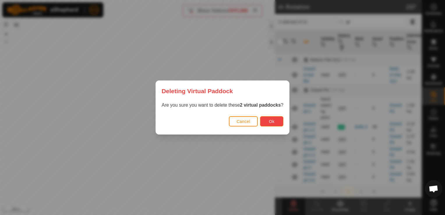
click at [274, 122] on button "Ok" at bounding box center [271, 121] width 23 height 10
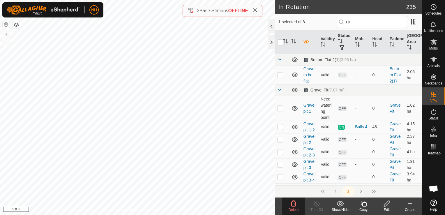
click at [290, 203] on icon at bounding box center [293, 203] width 7 height 7
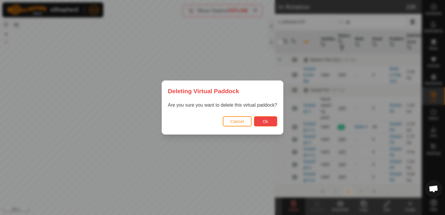
click at [268, 119] on button "Ok" at bounding box center [265, 121] width 23 height 10
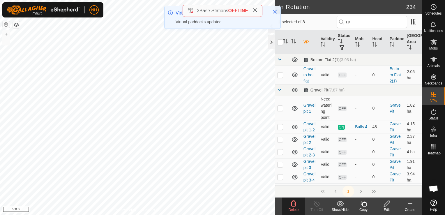
click at [293, 206] on icon at bounding box center [294, 203] width 6 height 6
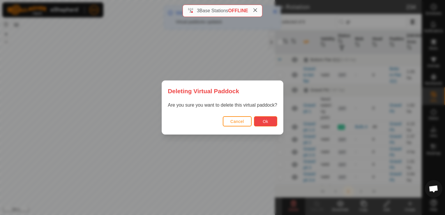
click at [260, 123] on button "Ok" at bounding box center [265, 121] width 23 height 10
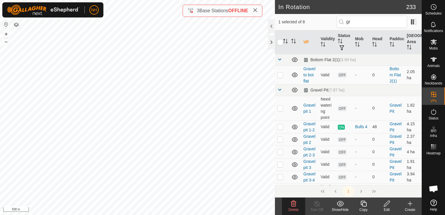
click at [293, 205] on icon at bounding box center [293, 203] width 7 height 7
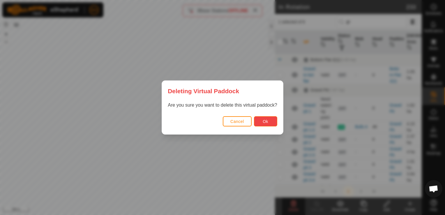
click at [257, 117] on button "Ok" at bounding box center [265, 121] width 23 height 10
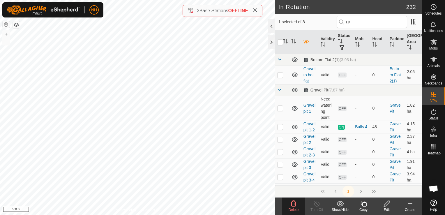
click at [293, 202] on icon at bounding box center [293, 203] width 7 height 7
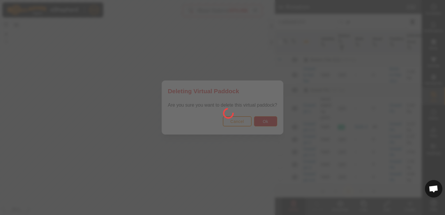
click at [266, 120] on div at bounding box center [222, 107] width 445 height 215
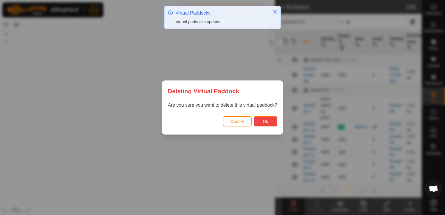
click at [266, 120] on span "Ok" at bounding box center [265, 121] width 6 height 5
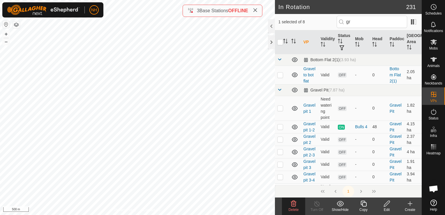
click at [296, 202] on icon at bounding box center [293, 203] width 7 height 7
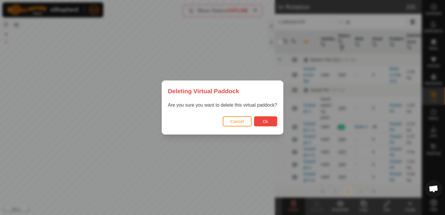
click at [261, 120] on button "Ok" at bounding box center [265, 121] width 23 height 10
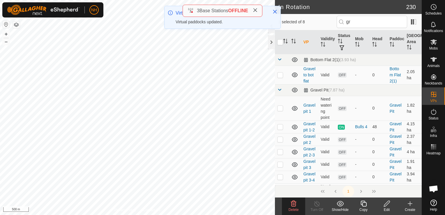
click at [293, 202] on icon at bounding box center [293, 203] width 7 height 7
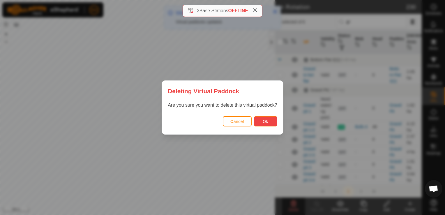
click at [258, 119] on button "Ok" at bounding box center [265, 121] width 23 height 10
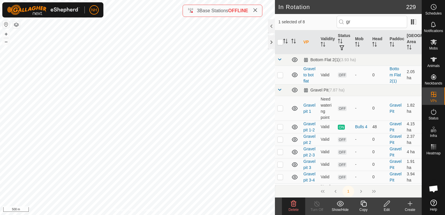
click at [292, 207] on div "Delete" at bounding box center [293, 209] width 23 height 5
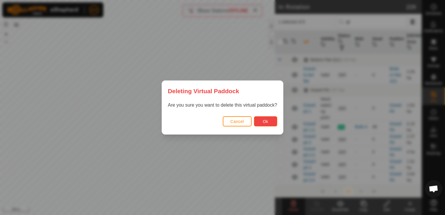
click at [257, 120] on button "Ok" at bounding box center [265, 121] width 23 height 10
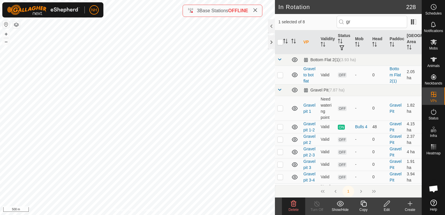
click at [292, 206] on icon at bounding box center [294, 203] width 6 height 6
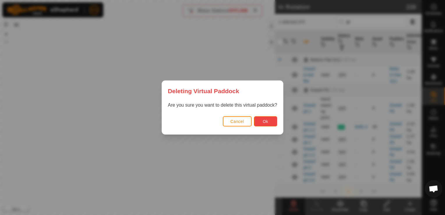
click at [263, 121] on span "Ok" at bounding box center [265, 121] width 6 height 5
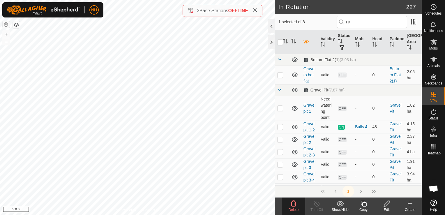
click at [297, 205] on delete-svg-icon at bounding box center [293, 203] width 23 height 7
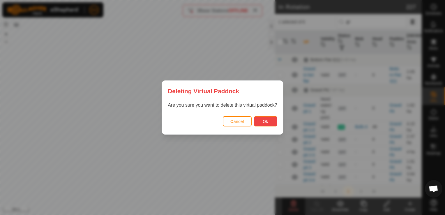
click at [262, 121] on button "Ok" at bounding box center [265, 121] width 23 height 10
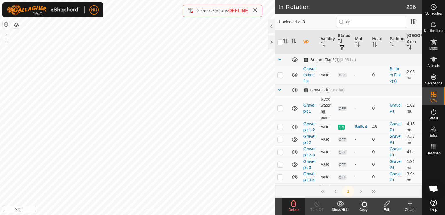
click at [291, 204] on icon at bounding box center [293, 203] width 7 height 7
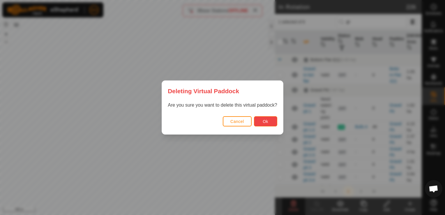
click at [262, 119] on button "Ok" at bounding box center [265, 121] width 23 height 10
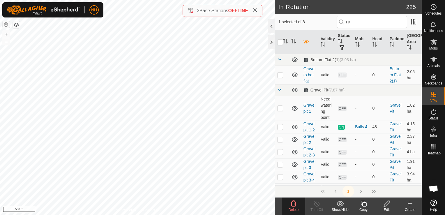
click at [287, 204] on delete-svg-icon at bounding box center [293, 203] width 23 height 7
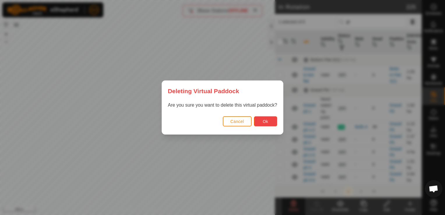
click at [266, 119] on span "Ok" at bounding box center [265, 121] width 6 height 5
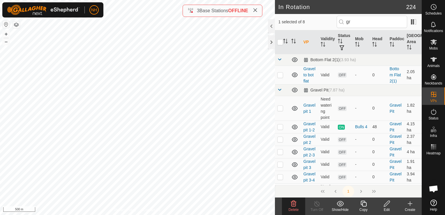
click at [290, 203] on icon at bounding box center [293, 203] width 7 height 7
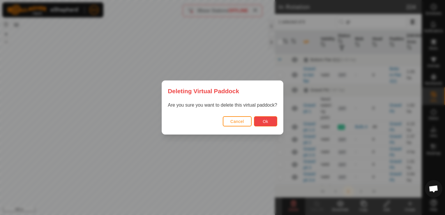
click at [258, 119] on button "Ok" at bounding box center [265, 121] width 23 height 10
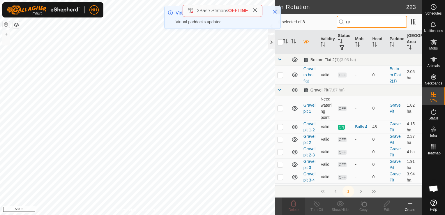
click at [359, 21] on input "gr" at bounding box center [371, 22] width 70 height 12
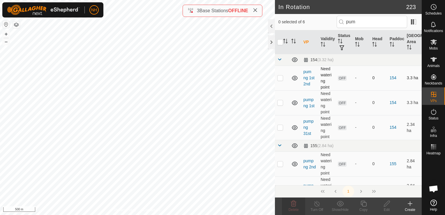
click at [279, 78] on p-checkbox at bounding box center [280, 77] width 6 height 5
click at [279, 102] on p-checkbox at bounding box center [280, 102] width 6 height 5
click at [278, 127] on p-checkbox at bounding box center [280, 127] width 6 height 5
click at [279, 163] on p-checkbox at bounding box center [280, 163] width 6 height 5
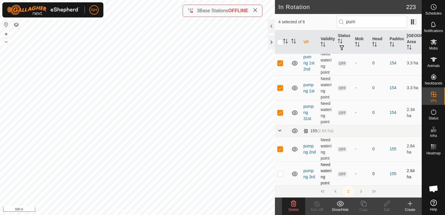
scroll to position [29, 0]
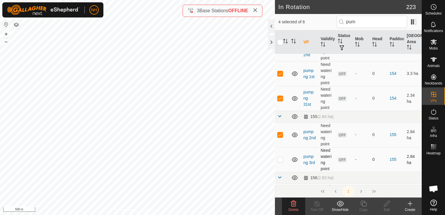
click at [279, 161] on p-checkbox at bounding box center [280, 159] width 6 height 5
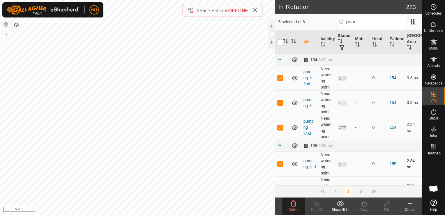
scroll to position [51, 0]
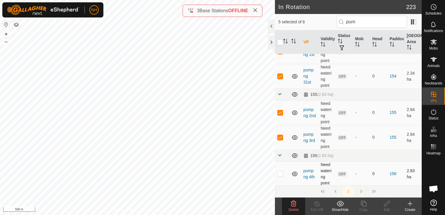
click at [278, 173] on p-checkbox at bounding box center [280, 173] width 6 height 5
click at [295, 204] on icon at bounding box center [294, 203] width 6 height 6
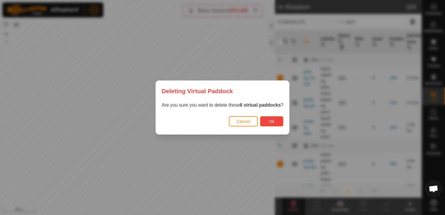
click at [271, 120] on span "Ok" at bounding box center [272, 121] width 6 height 5
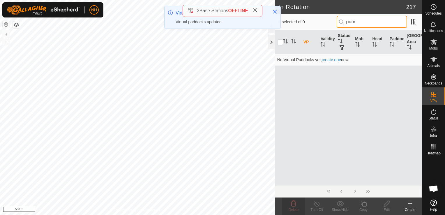
click at [365, 20] on input "pum" at bounding box center [371, 22] width 70 height 12
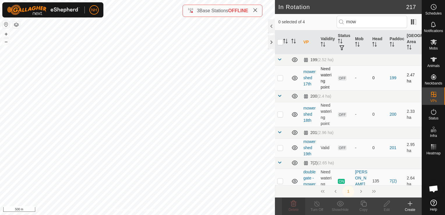
click at [279, 77] on p-checkbox at bounding box center [280, 77] width 6 height 5
click at [280, 115] on p-checkbox at bounding box center [280, 114] width 6 height 5
click at [278, 147] on p-checkbox at bounding box center [280, 147] width 6 height 5
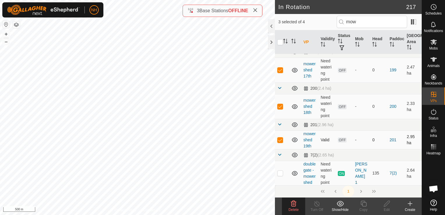
scroll to position [14, 0]
click at [278, 170] on p-checkbox at bounding box center [280, 172] width 6 height 5
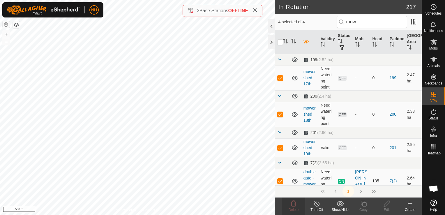
click at [278, 170] on td at bounding box center [282, 180] width 14 height 25
click at [291, 202] on icon at bounding box center [294, 203] width 6 height 6
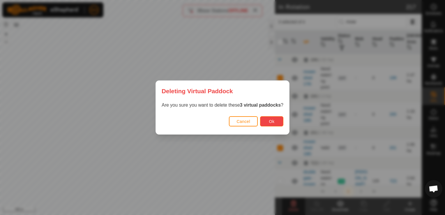
click at [271, 122] on span "Ok" at bounding box center [272, 121] width 6 height 5
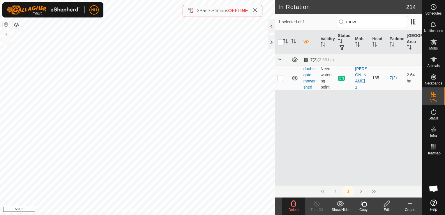
click at [294, 207] on span "Delete" at bounding box center [293, 209] width 10 height 4
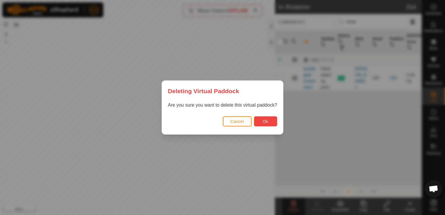
click at [262, 119] on span "Ok" at bounding box center [265, 121] width 6 height 5
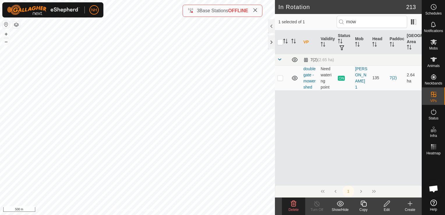
click at [291, 205] on icon at bounding box center [293, 203] width 7 height 7
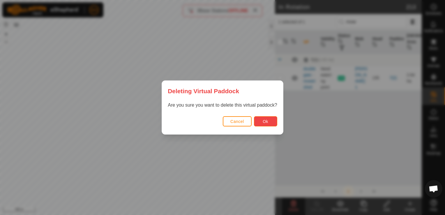
click at [263, 117] on button "Ok" at bounding box center [265, 121] width 23 height 10
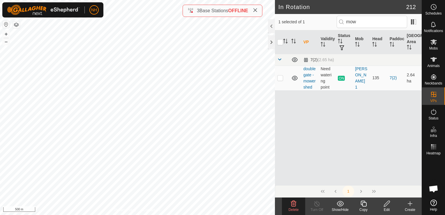
click at [292, 203] on icon at bounding box center [294, 203] width 6 height 6
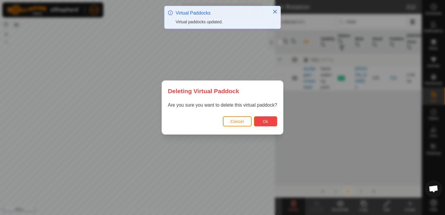
click at [267, 122] on span "Ok" at bounding box center [265, 121] width 6 height 5
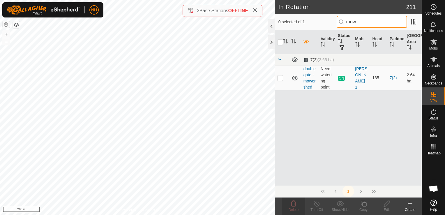
click at [368, 19] on input "mow" at bounding box center [371, 22] width 70 height 12
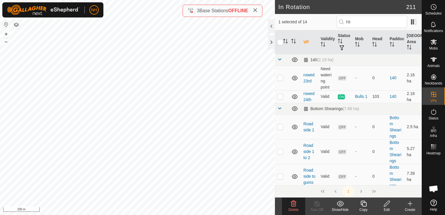
click at [291, 205] on icon at bounding box center [294, 203] width 6 height 6
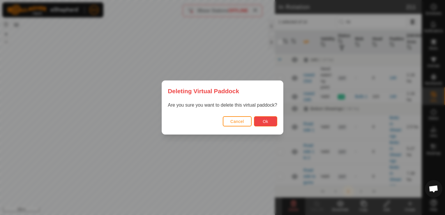
click at [259, 118] on button "Ok" at bounding box center [265, 121] width 23 height 10
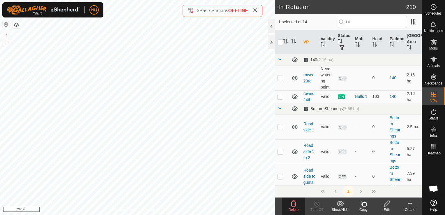
click at [292, 205] on icon at bounding box center [293, 203] width 7 height 7
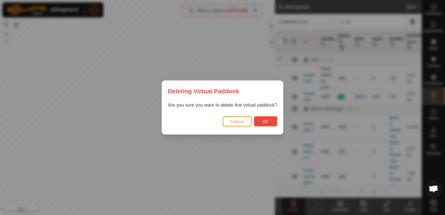
click at [258, 122] on button "Ok" at bounding box center [265, 121] width 23 height 10
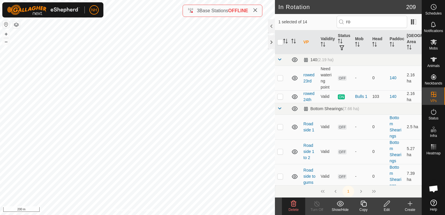
click at [294, 205] on icon at bounding box center [293, 203] width 7 height 7
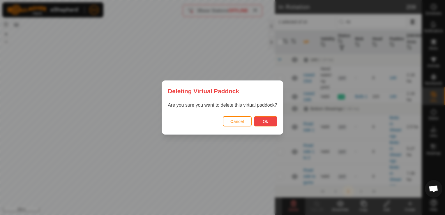
click at [265, 120] on span "Ok" at bounding box center [265, 121] width 6 height 5
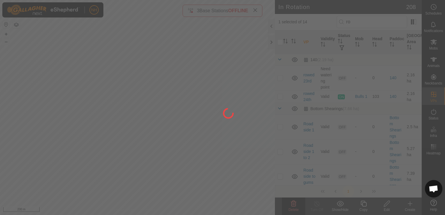
click at [132, 69] on div at bounding box center [222, 107] width 445 height 215
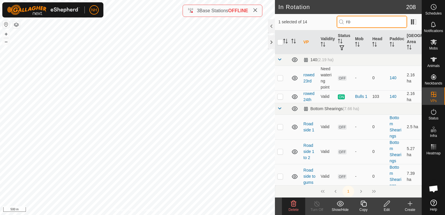
click at [369, 22] on input "ro" at bounding box center [371, 22] width 70 height 12
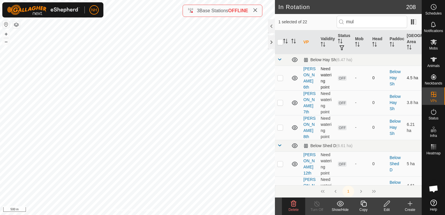
click at [277, 74] on td at bounding box center [282, 77] width 14 height 25
click at [280, 102] on p-checkbox at bounding box center [280, 102] width 6 height 5
click at [279, 126] on p-checkbox at bounding box center [280, 127] width 6 height 5
click at [280, 164] on p-checkbox at bounding box center [280, 163] width 6 height 5
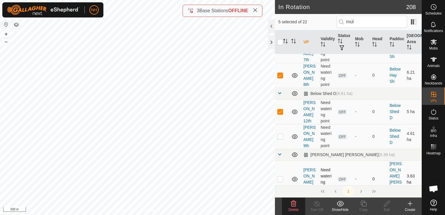
scroll to position [58, 0]
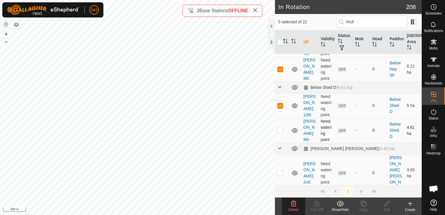
click at [280, 127] on td at bounding box center [282, 130] width 14 height 25
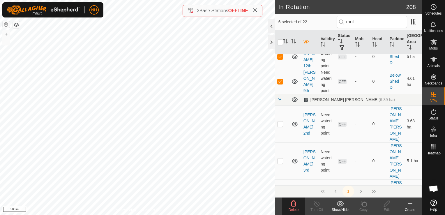
scroll to position [116, 0]
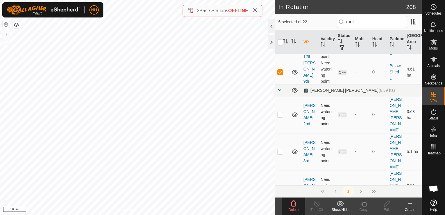
click at [280, 112] on p-checkbox at bounding box center [280, 114] width 6 height 5
click at [282, 149] on p-checkbox at bounding box center [280, 151] width 6 height 5
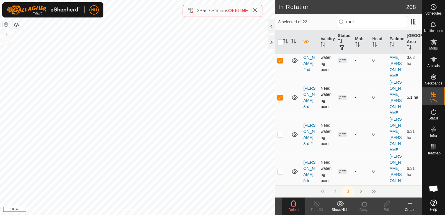
scroll to position [175, 0]
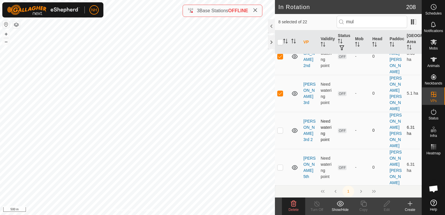
click at [280, 128] on p-checkbox at bounding box center [280, 130] width 6 height 5
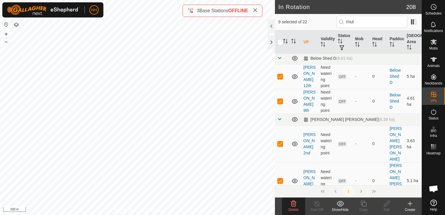
scroll to position [145, 0]
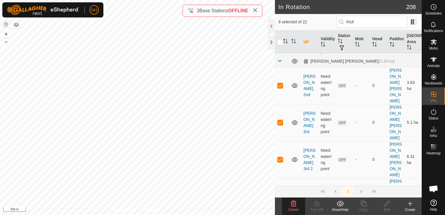
click at [281, 194] on p-checkbox at bounding box center [280, 196] width 6 height 5
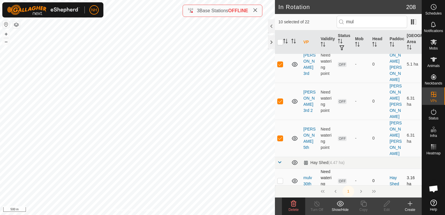
click at [278, 178] on p-checkbox at bounding box center [280, 180] width 6 height 5
click at [280, 203] on p-checkbox at bounding box center [280, 205] width 6 height 5
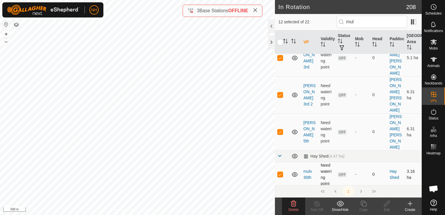
scroll to position [233, 0]
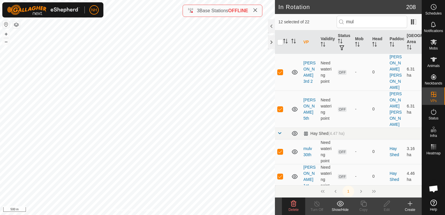
click at [281, 202] on p-checkbox at bounding box center [280, 204] width 6 height 5
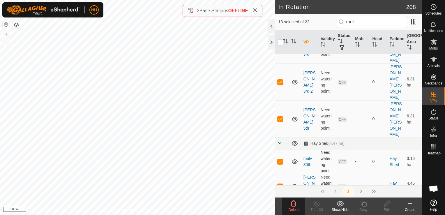
scroll to position [291, 0]
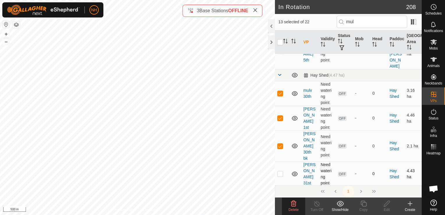
click at [279, 171] on p-checkbox at bounding box center [280, 173] width 6 height 5
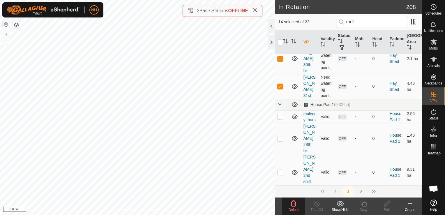
scroll to position [349, 0]
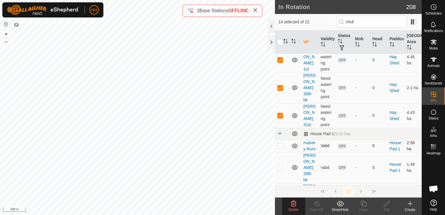
click at [280, 143] on p-checkbox at bounding box center [280, 145] width 6 height 5
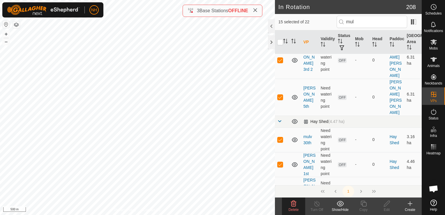
scroll to position [320, 0]
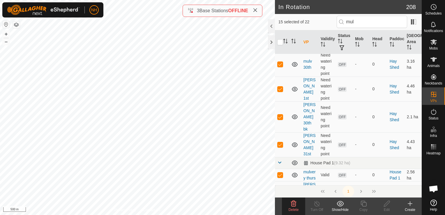
click at [281, 194] on p-checkbox at bounding box center [280, 196] width 6 height 5
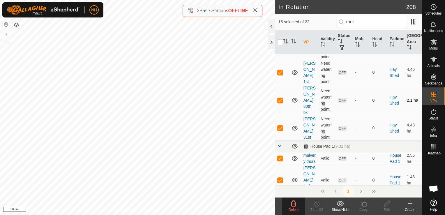
scroll to position [378, 0]
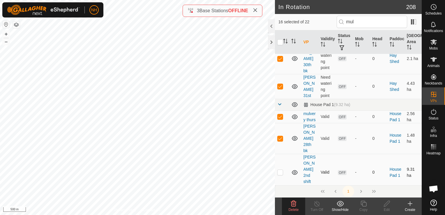
click at [279, 170] on p-checkbox at bounding box center [280, 172] width 6 height 5
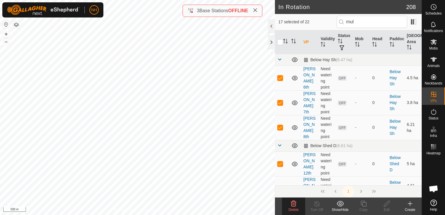
click at [291, 203] on icon at bounding box center [294, 203] width 6 height 6
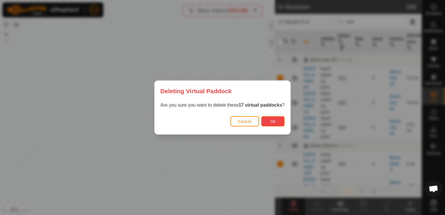
click at [267, 122] on button "Ok" at bounding box center [272, 121] width 23 height 10
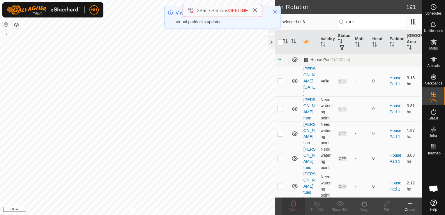
click at [278, 79] on p-checkbox at bounding box center [280, 81] width 6 height 5
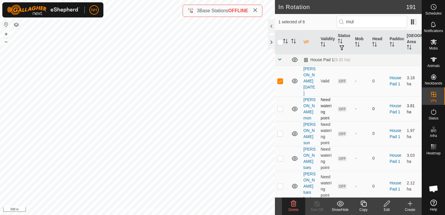
click at [279, 106] on p-checkbox at bounding box center [280, 108] width 6 height 5
click at [282, 131] on p-checkbox at bounding box center [280, 133] width 6 height 5
click at [280, 156] on p-checkbox at bounding box center [280, 158] width 6 height 5
click at [280, 184] on p-checkbox at bounding box center [280, 186] width 6 height 5
click at [280, 211] on p-checkbox at bounding box center [280, 213] width 6 height 5
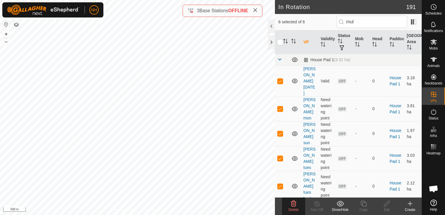
click at [289, 202] on delete-svg-icon at bounding box center [293, 203] width 23 height 7
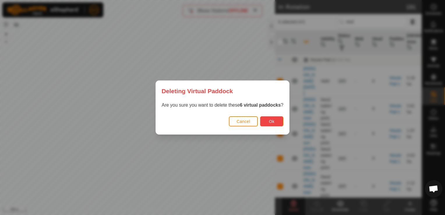
click at [265, 123] on button "Ok" at bounding box center [271, 121] width 23 height 10
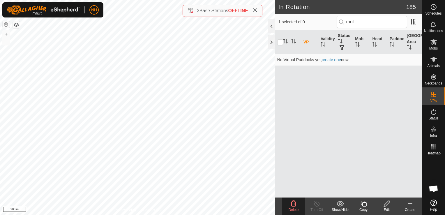
click at [291, 204] on icon at bounding box center [294, 203] width 6 height 6
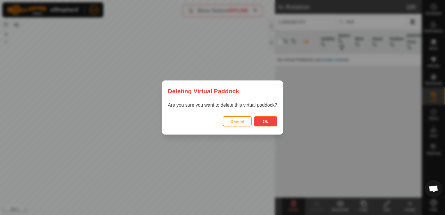
click at [261, 117] on button "Ok" at bounding box center [265, 121] width 23 height 10
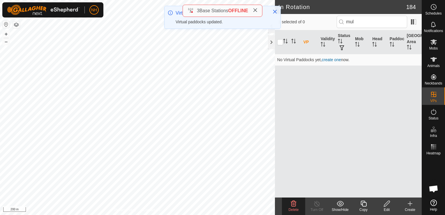
click at [292, 201] on icon at bounding box center [294, 203] width 6 height 6
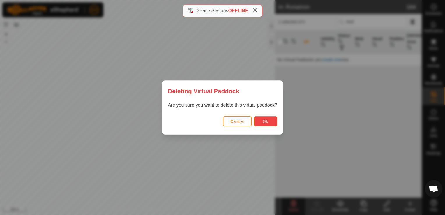
click at [268, 123] on button "Ok" at bounding box center [265, 121] width 23 height 10
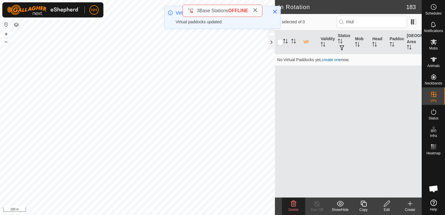
click at [295, 199] on div "Delete" at bounding box center [293, 205] width 23 height 17
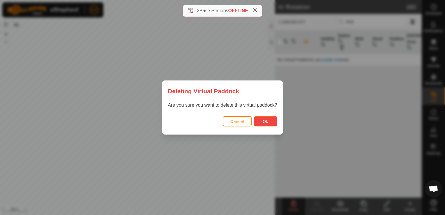
click at [264, 124] on button "Ok" at bounding box center [265, 121] width 23 height 10
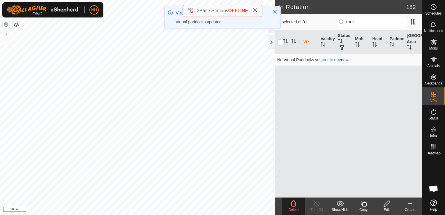
click at [292, 204] on icon at bounding box center [293, 203] width 7 height 7
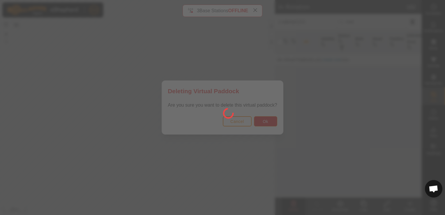
click at [273, 119] on div at bounding box center [222, 107] width 445 height 215
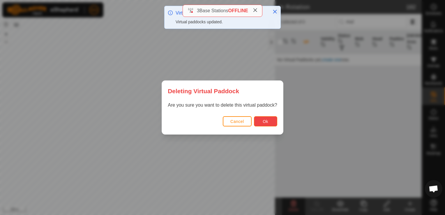
click at [266, 121] on span "Ok" at bounding box center [265, 121] width 6 height 5
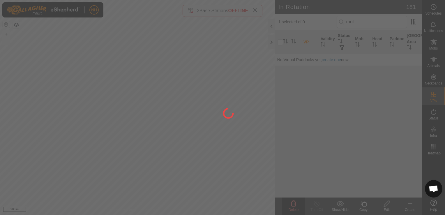
click at [294, 204] on div at bounding box center [222, 107] width 445 height 215
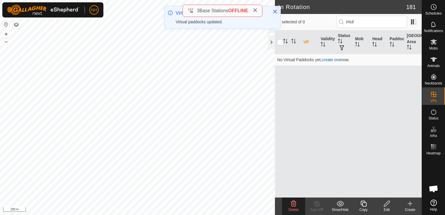
click at [293, 203] on icon at bounding box center [293, 203] width 7 height 7
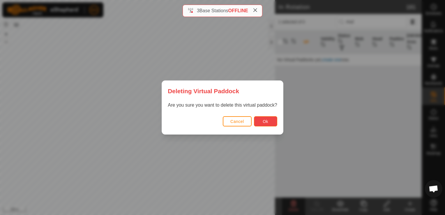
click at [271, 122] on button "Ok" at bounding box center [265, 121] width 23 height 10
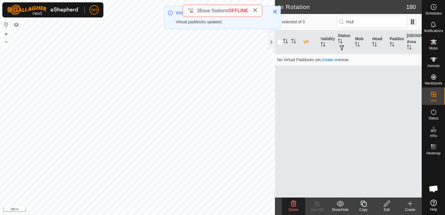
click at [289, 202] on delete-svg-icon at bounding box center [293, 203] width 23 height 7
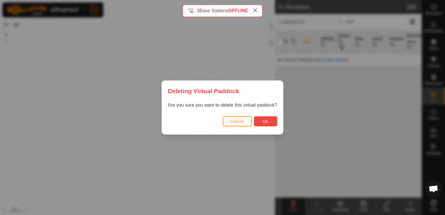
click at [266, 119] on span "Ok" at bounding box center [265, 121] width 6 height 5
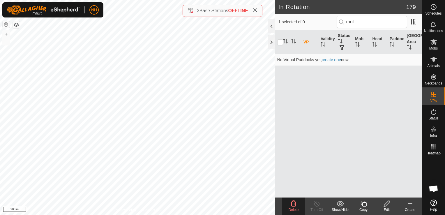
click at [293, 207] on icon at bounding box center [293, 203] width 7 height 7
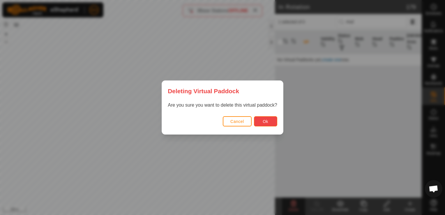
click at [265, 121] on span "Ok" at bounding box center [265, 121] width 6 height 5
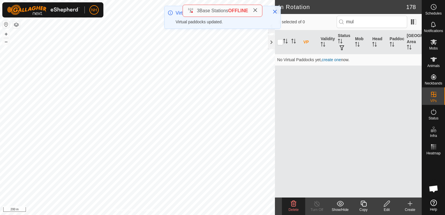
click at [293, 202] on icon at bounding box center [293, 203] width 7 height 7
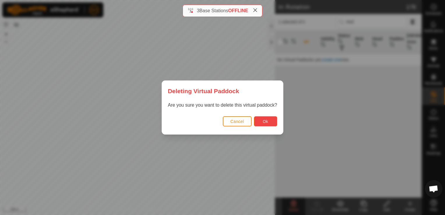
click at [263, 122] on span "Ok" at bounding box center [265, 121] width 6 height 5
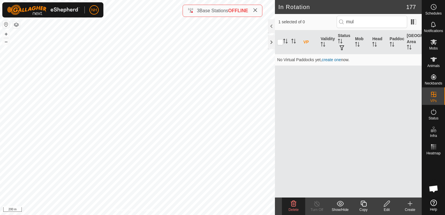
click at [292, 204] on icon at bounding box center [293, 203] width 7 height 7
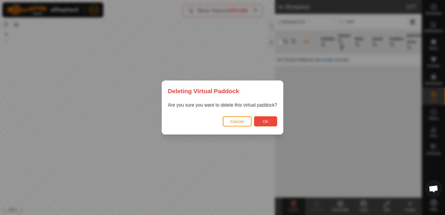
click at [263, 122] on span "Ok" at bounding box center [265, 121] width 6 height 5
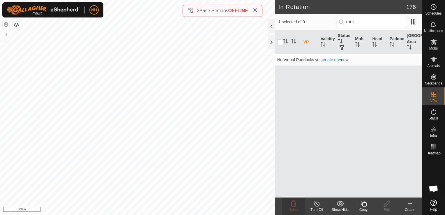
click at [410, 206] on icon at bounding box center [409, 203] width 7 height 7
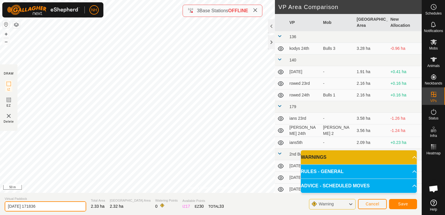
click at [68, 207] on input "[DATE] 171836" at bounding box center [45, 206] width 81 height 10
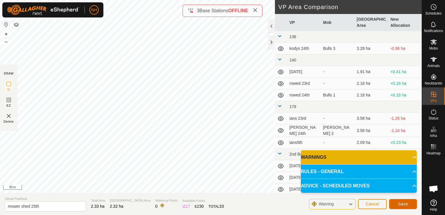
click at [410, 201] on button "Save" at bounding box center [403, 204] width 28 height 10
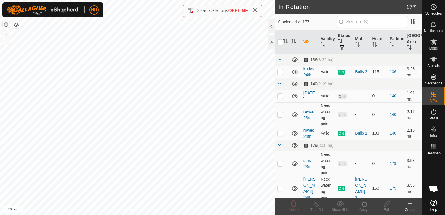
click at [410, 202] on icon at bounding box center [409, 203] width 7 height 7
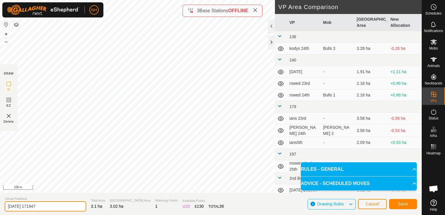
click at [69, 205] on input "[DATE] 171947" at bounding box center [45, 206] width 81 height 10
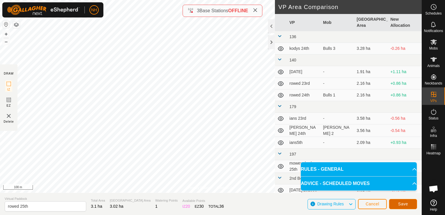
click at [396, 203] on button "Save" at bounding box center [403, 204] width 28 height 10
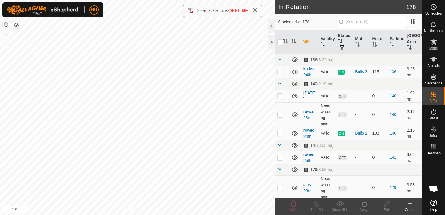
click at [406, 203] on icon at bounding box center [409, 203] width 7 height 7
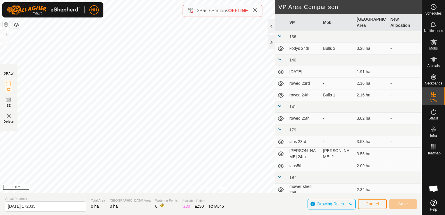
click at [113, 117] on div "NH Schedules Notifications Mobs Animals Neckbands VPs Status Infra Heatmap Help…" at bounding box center [222, 107] width 445 height 215
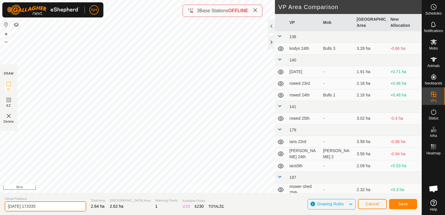
click at [64, 204] on input "[DATE] 172035" at bounding box center [45, 206] width 81 height 10
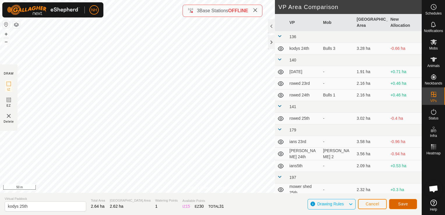
click at [398, 203] on button "Save" at bounding box center [403, 204] width 28 height 10
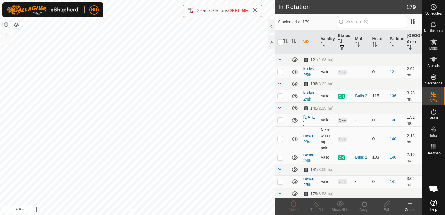
click at [410, 205] on icon at bounding box center [409, 203] width 7 height 7
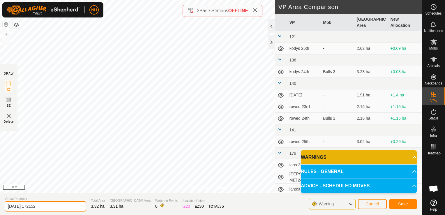
click at [51, 205] on input "[DATE] 172152" at bounding box center [45, 206] width 81 height 10
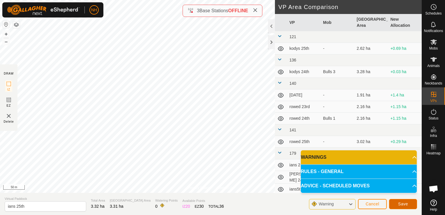
click at [395, 201] on button "Save" at bounding box center [403, 204] width 28 height 10
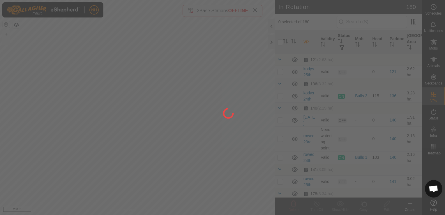
click at [175, 146] on div "NH Schedules Notifications Mobs Animals Neckbands VPs Status Infra Heatmap Help…" at bounding box center [222, 107] width 445 height 215
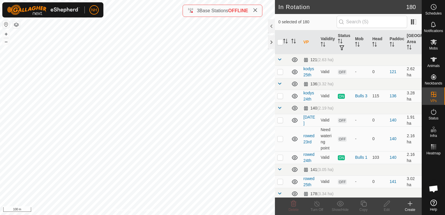
click at [410, 205] on icon at bounding box center [409, 203] width 7 height 7
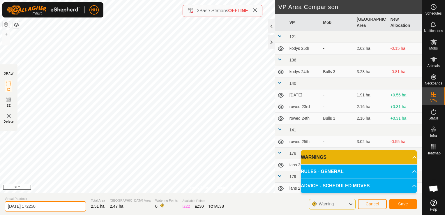
click at [70, 206] on input "[DATE] 172250" at bounding box center [45, 206] width 81 height 10
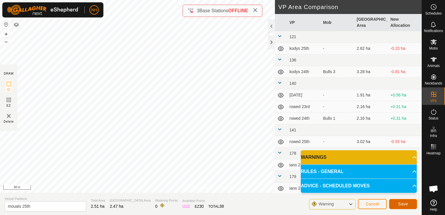
click at [399, 200] on button "Save" at bounding box center [403, 204] width 28 height 10
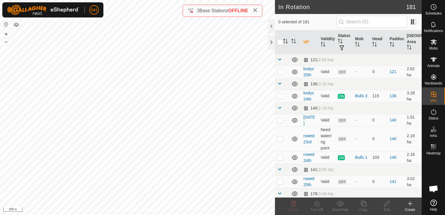
click at [410, 204] on icon at bounding box center [410, 203] width 0 height 4
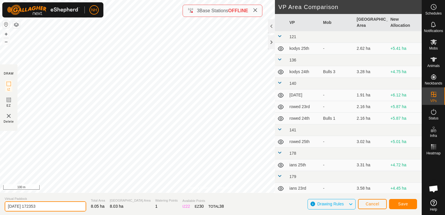
click at [61, 209] on input "[DATE] 172353" at bounding box center [45, 206] width 81 height 10
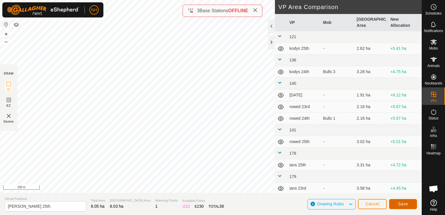
click at [397, 204] on button "Save" at bounding box center [403, 204] width 28 height 10
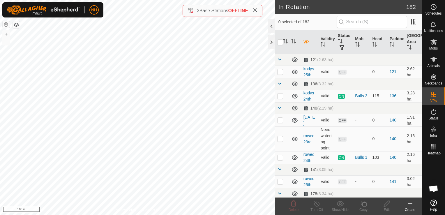
click at [410, 205] on icon at bounding box center [410, 203] width 0 height 4
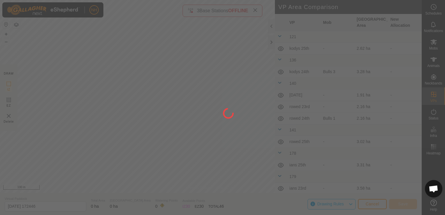
click at [195, 138] on div at bounding box center [222, 107] width 445 height 215
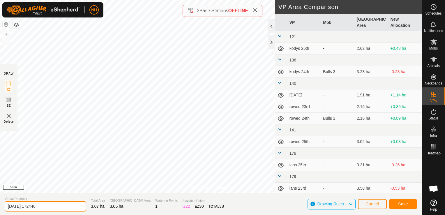
click at [71, 209] on input "[DATE] 172446" at bounding box center [45, 206] width 81 height 10
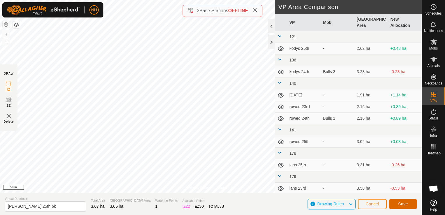
click at [403, 205] on span "Save" at bounding box center [403, 203] width 10 height 5
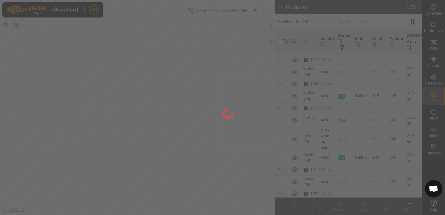
click at [59, 127] on div "NH Schedules Notifications Mobs Animals Neckbands VPs Status Infra Heatmap Help…" at bounding box center [222, 107] width 445 height 215
